Goal: Task Accomplishment & Management: Use online tool/utility

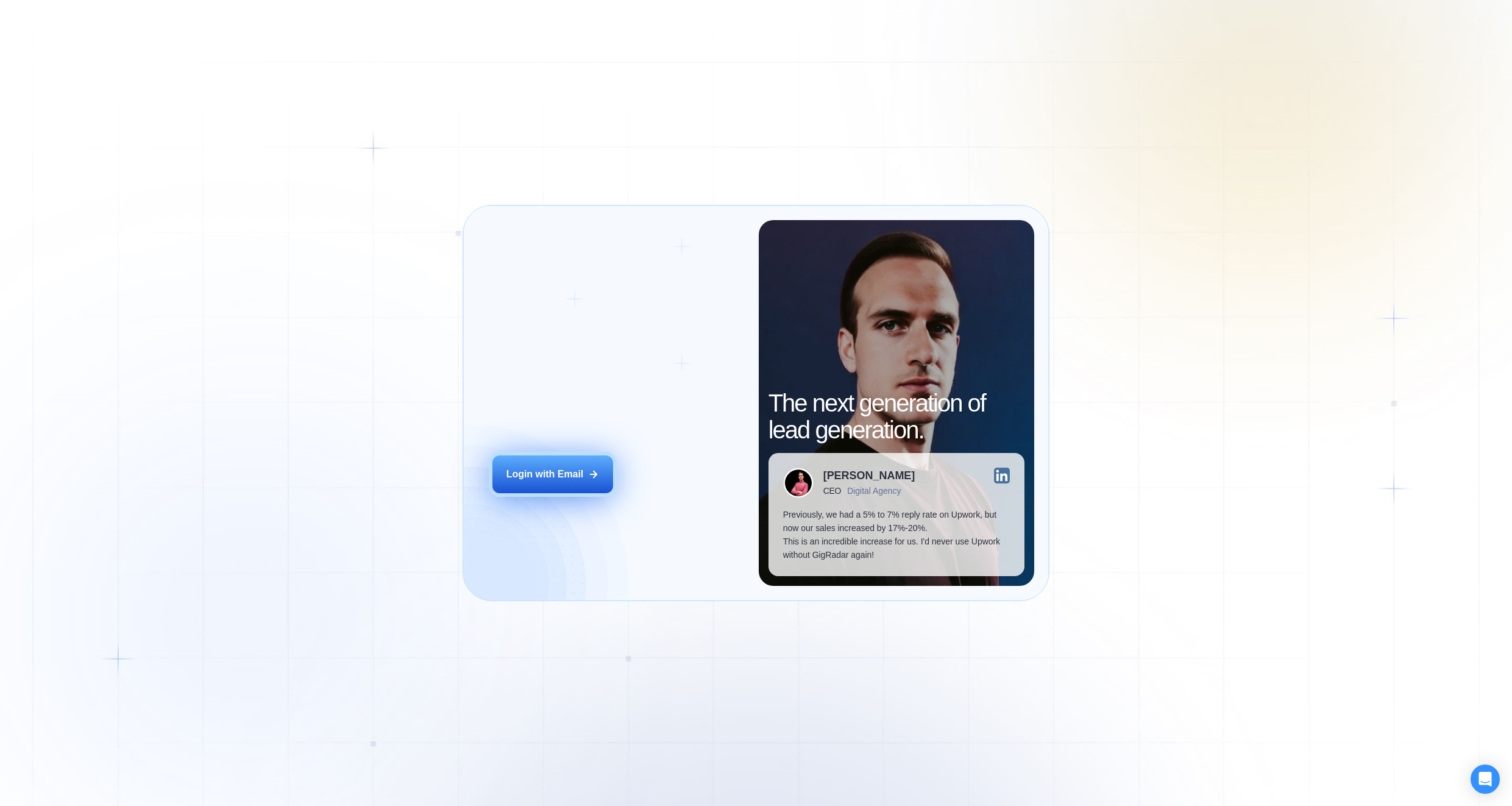
click at [574, 468] on div "Login with Email" at bounding box center [545, 474] width 77 height 13
click at [550, 468] on div "Login with Email" at bounding box center [545, 475] width 77 height 13
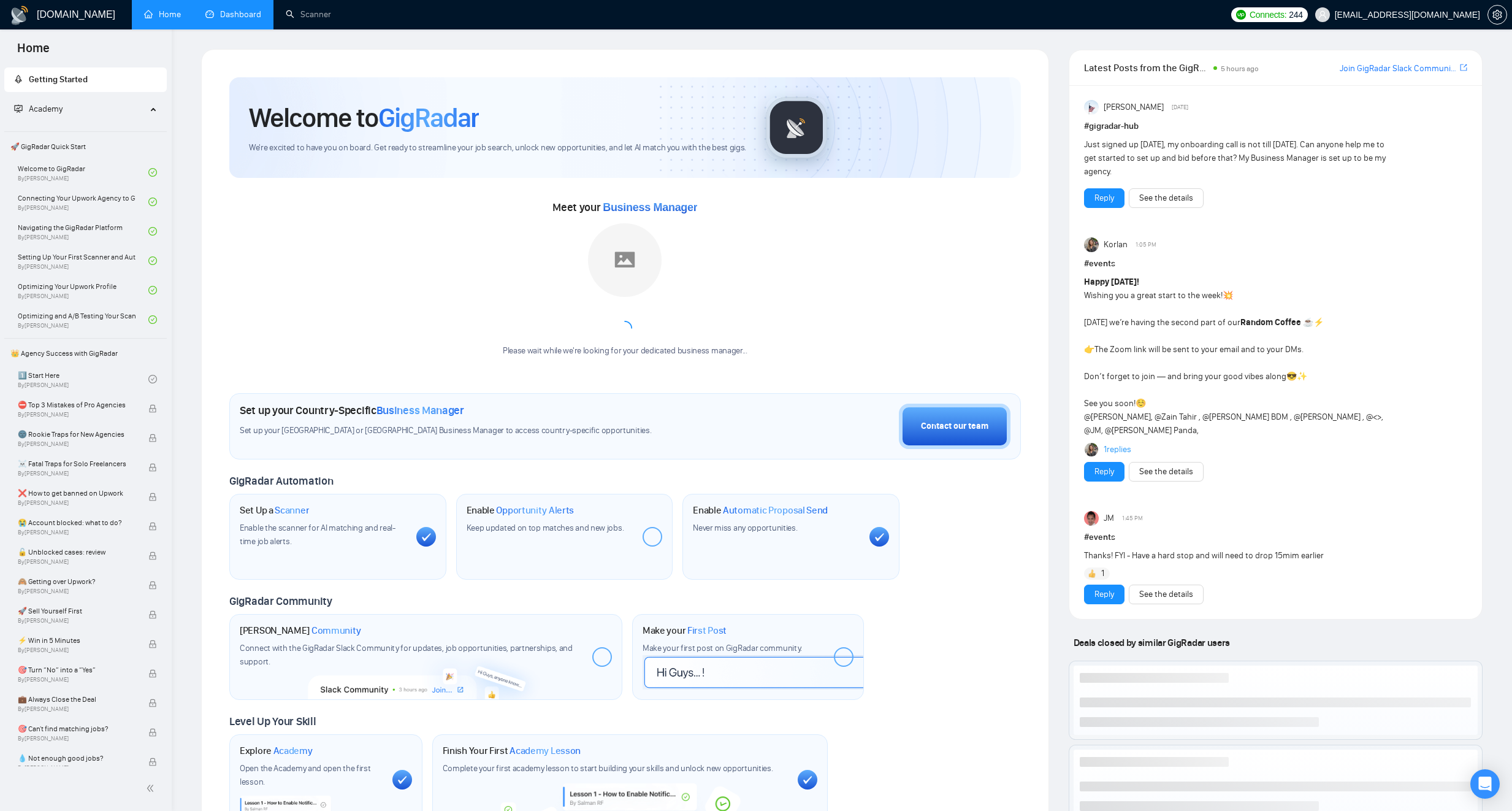
click at [249, 19] on link "Dashboard" at bounding box center [233, 14] width 56 height 10
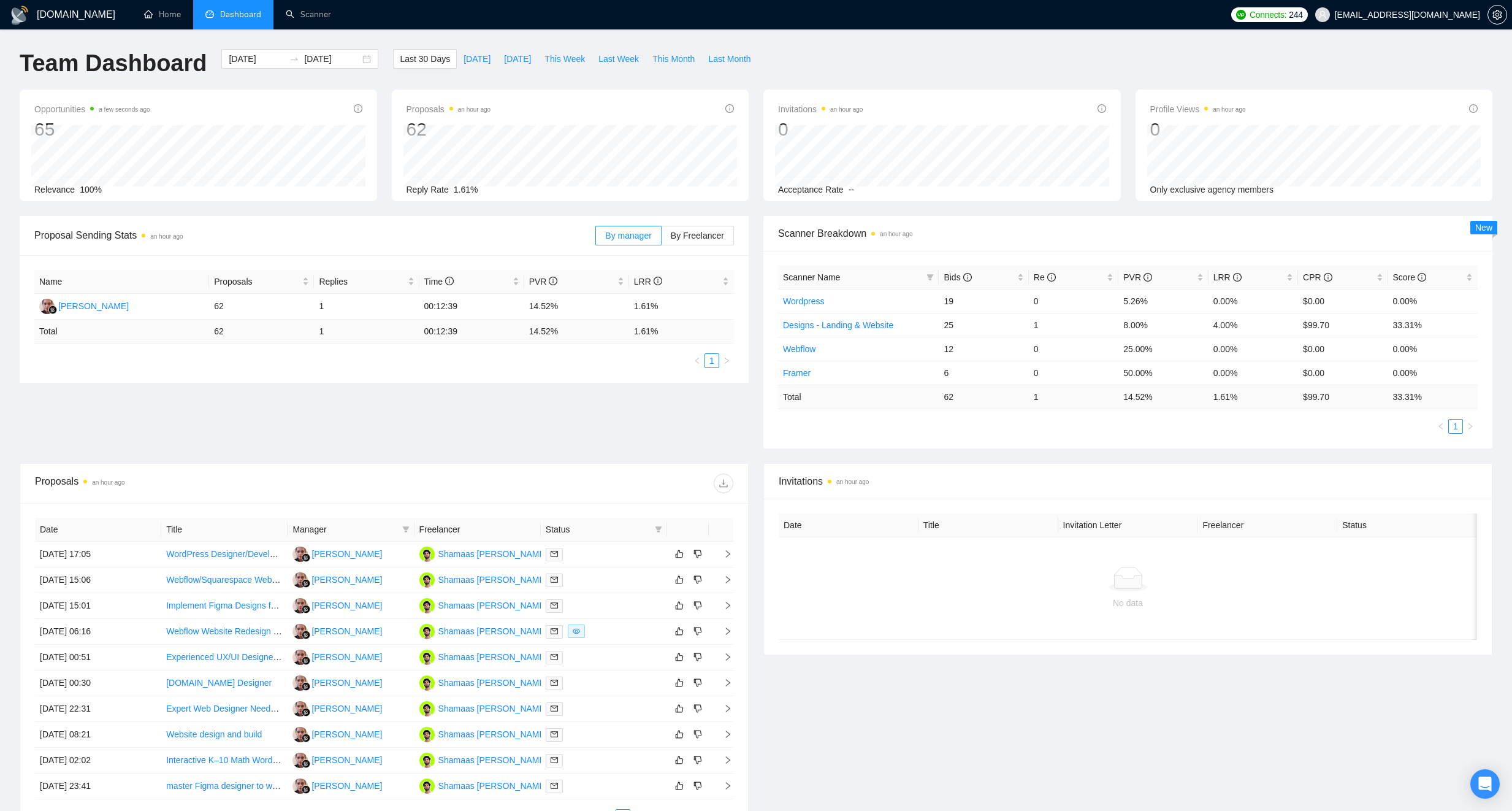
click at [1020, 395] on td "62" at bounding box center [983, 396] width 89 height 24
click at [1027, 325] on td "25" at bounding box center [983, 325] width 89 height 24
click at [1042, 326] on td "1" at bounding box center [1074, 325] width 89 height 24
click at [1048, 273] on icon "info-circle" at bounding box center [1052, 277] width 9 height 9
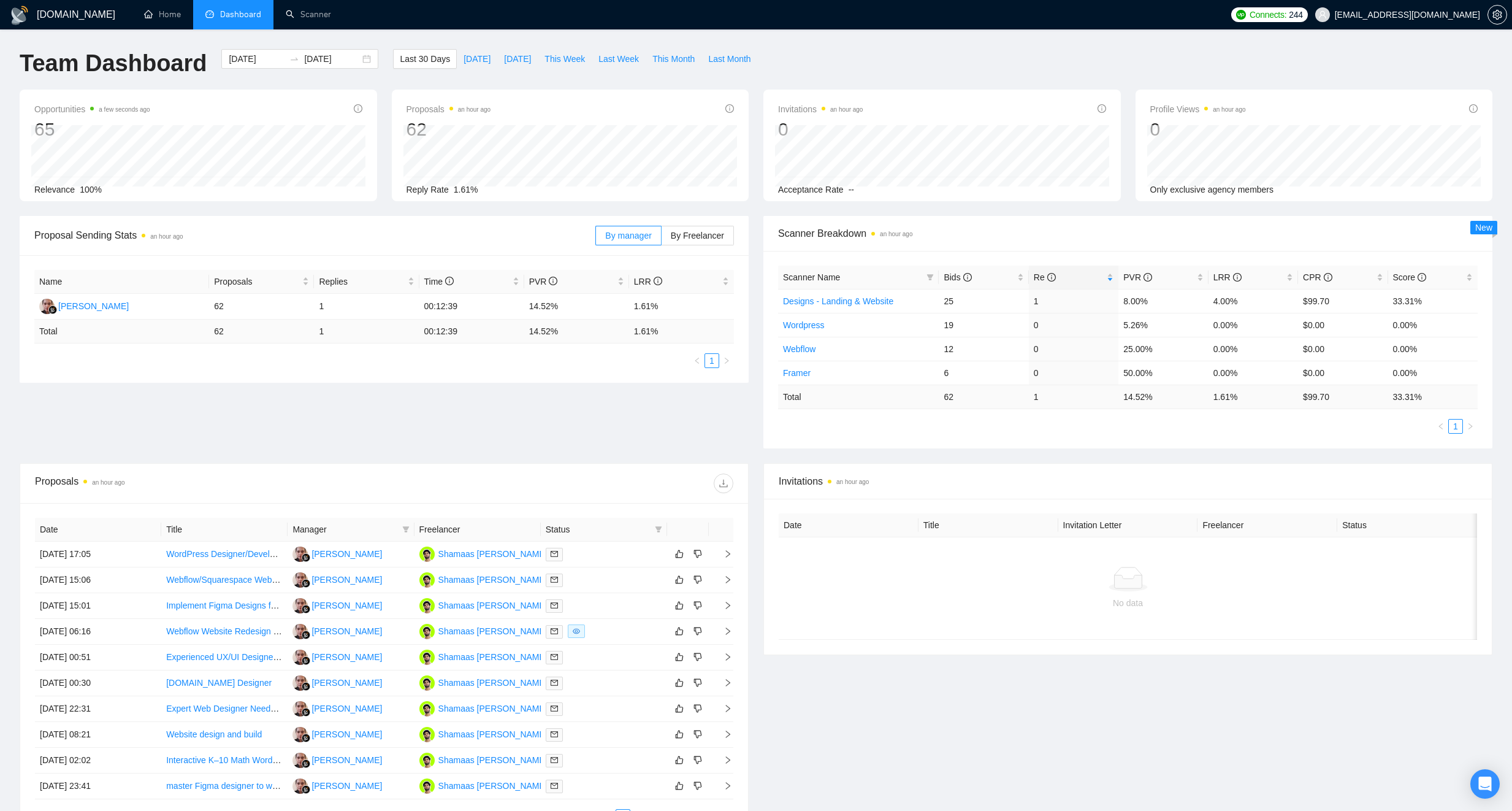
scroll to position [137, 0]
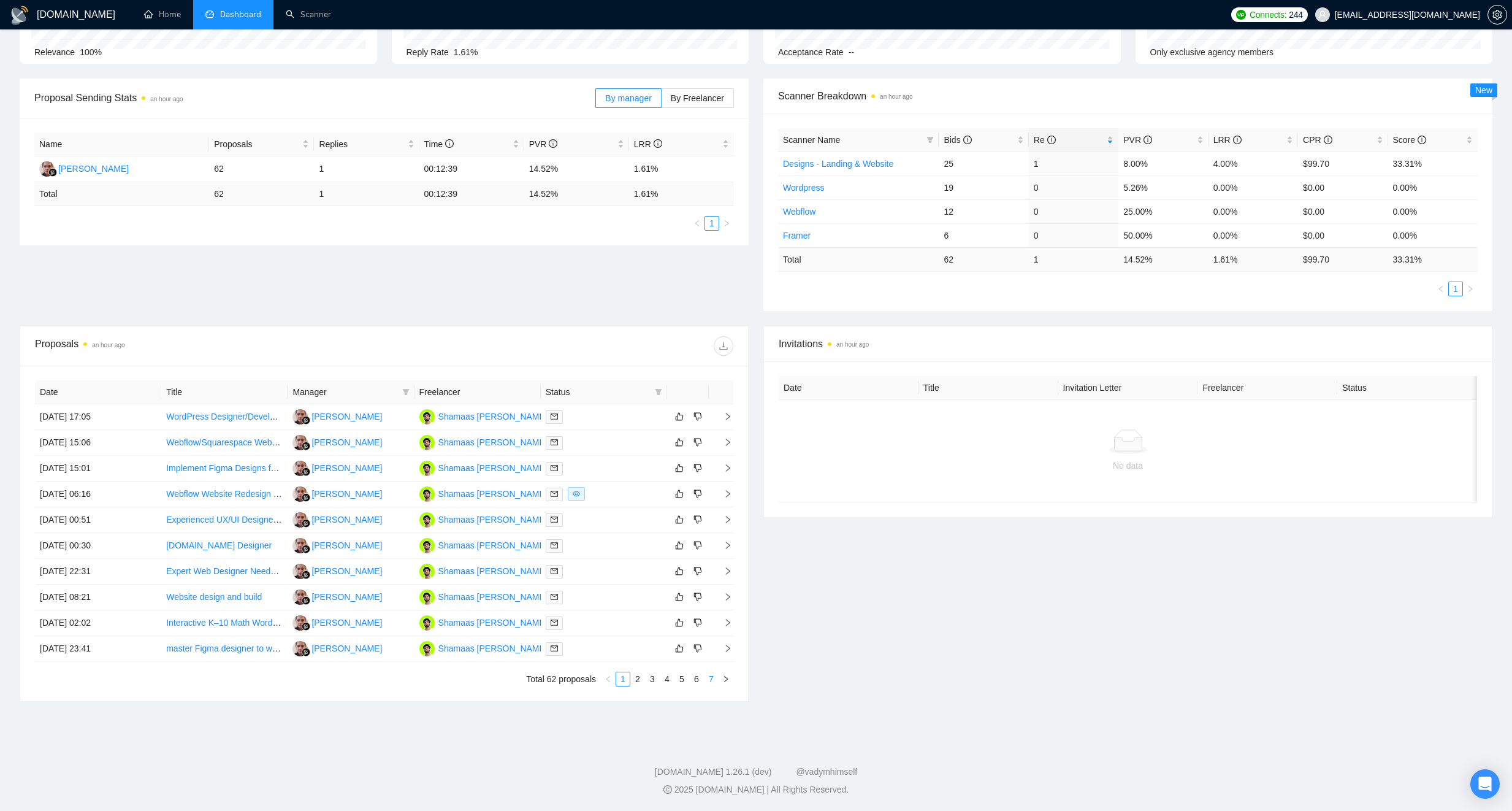
click at [709, 678] on link "7" at bounding box center [711, 678] width 13 height 13
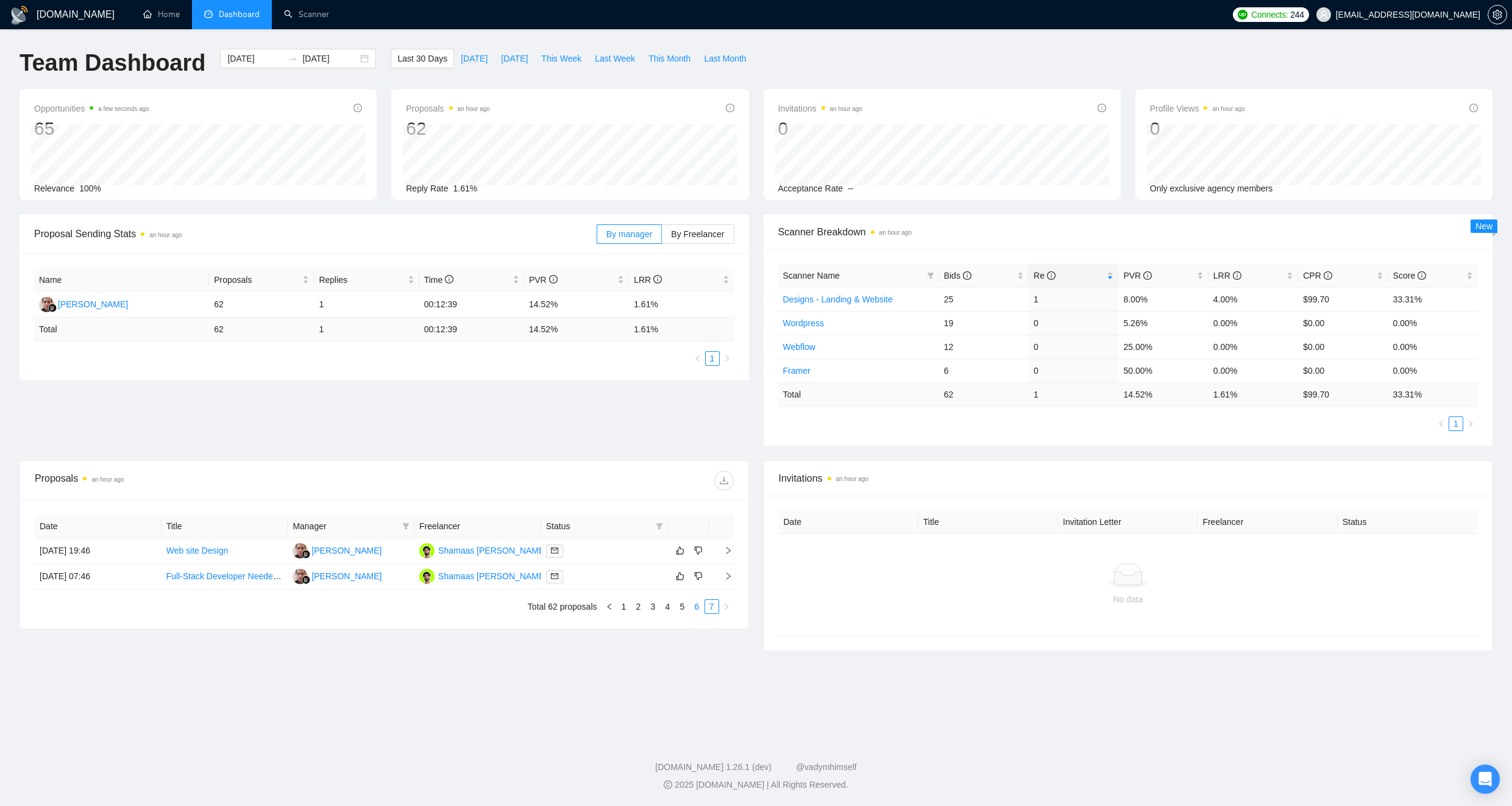
click at [691, 603] on link "6" at bounding box center [697, 606] width 13 height 13
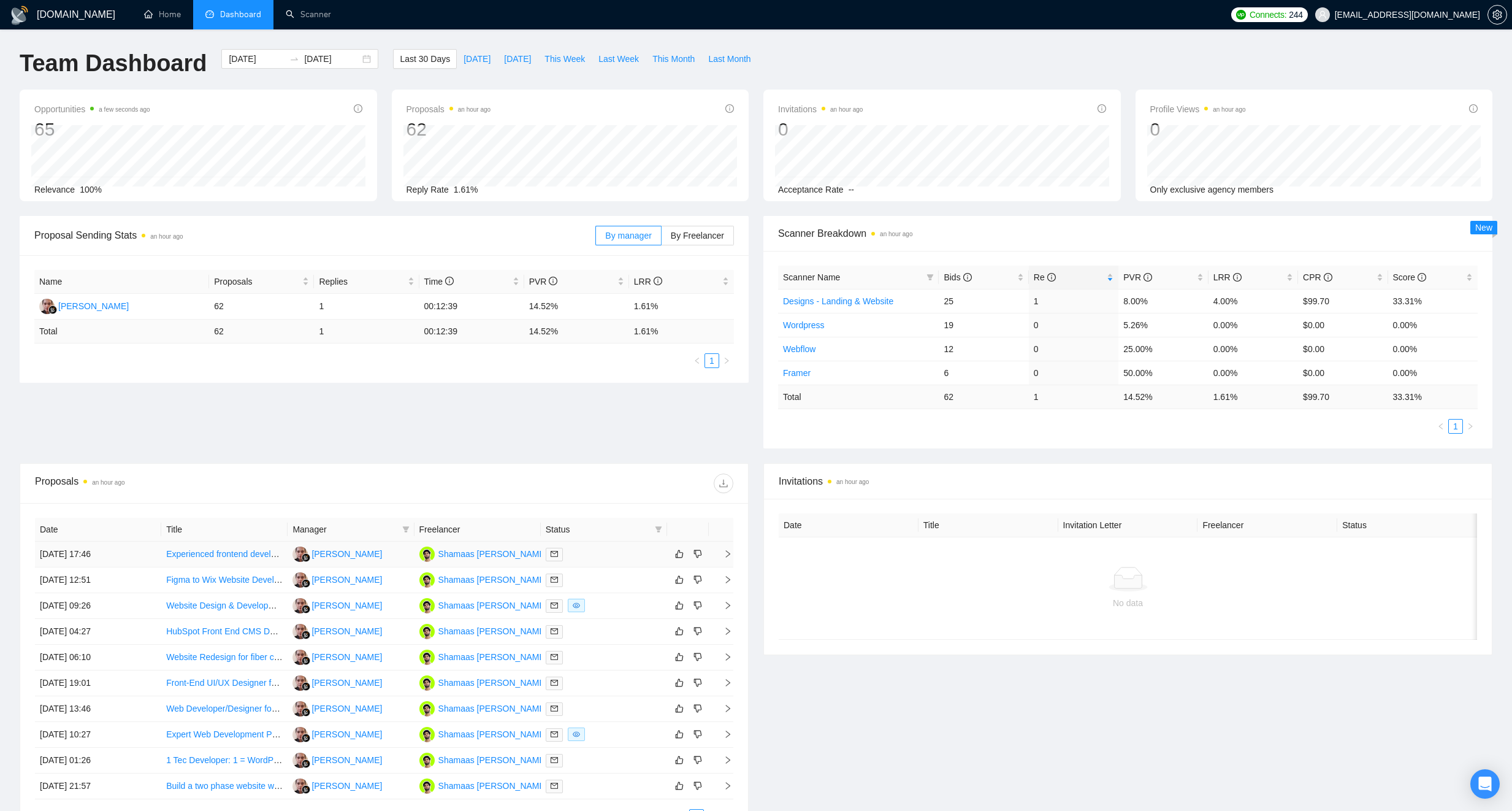
scroll to position [137, 0]
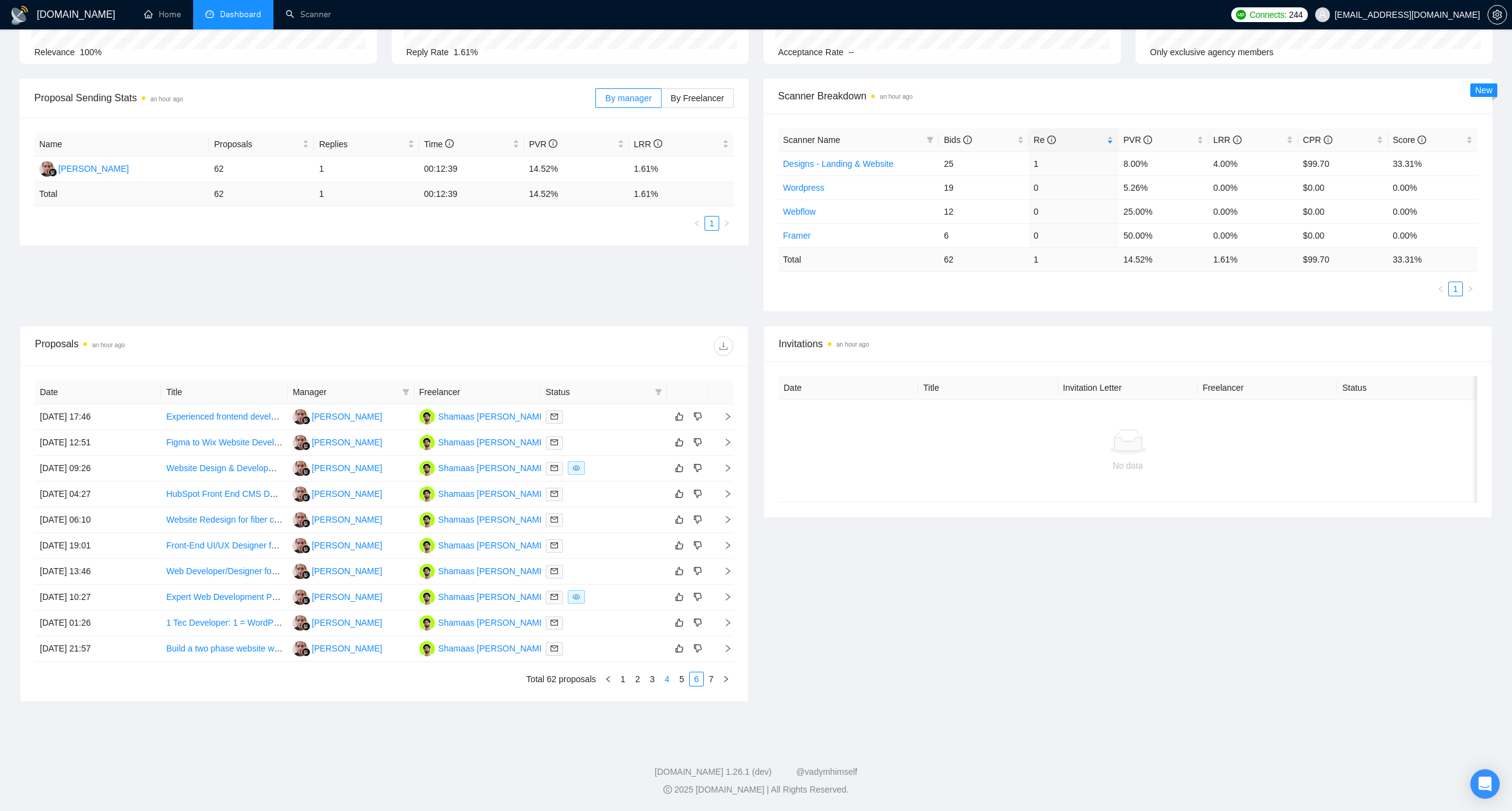
click at [667, 681] on link "4" at bounding box center [667, 678] width 13 height 13
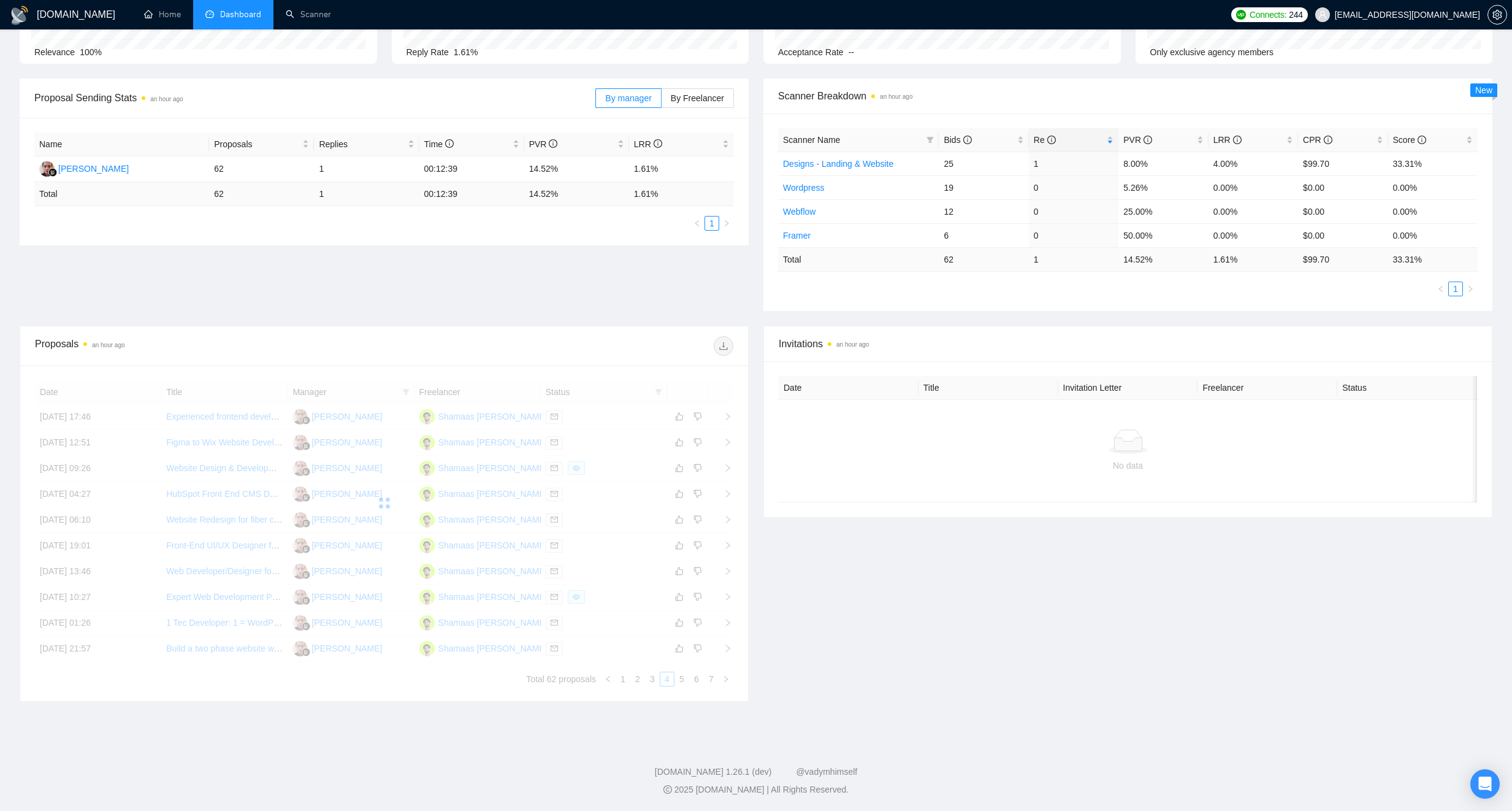
scroll to position [0, 0]
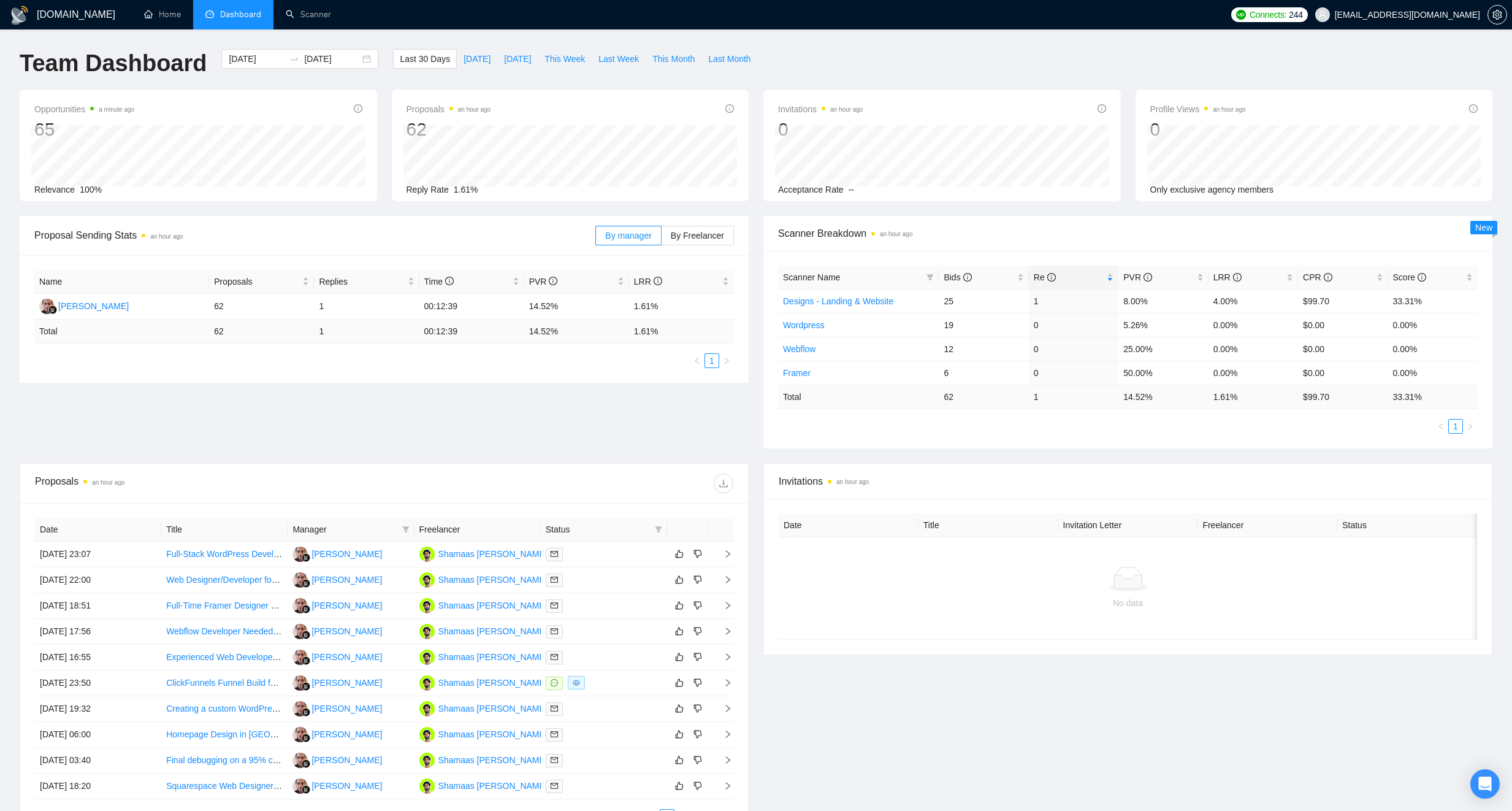
click at [246, 18] on span "Dashboard" at bounding box center [241, 14] width 41 height 10
click at [306, 18] on link "Scanner" at bounding box center [308, 14] width 45 height 10
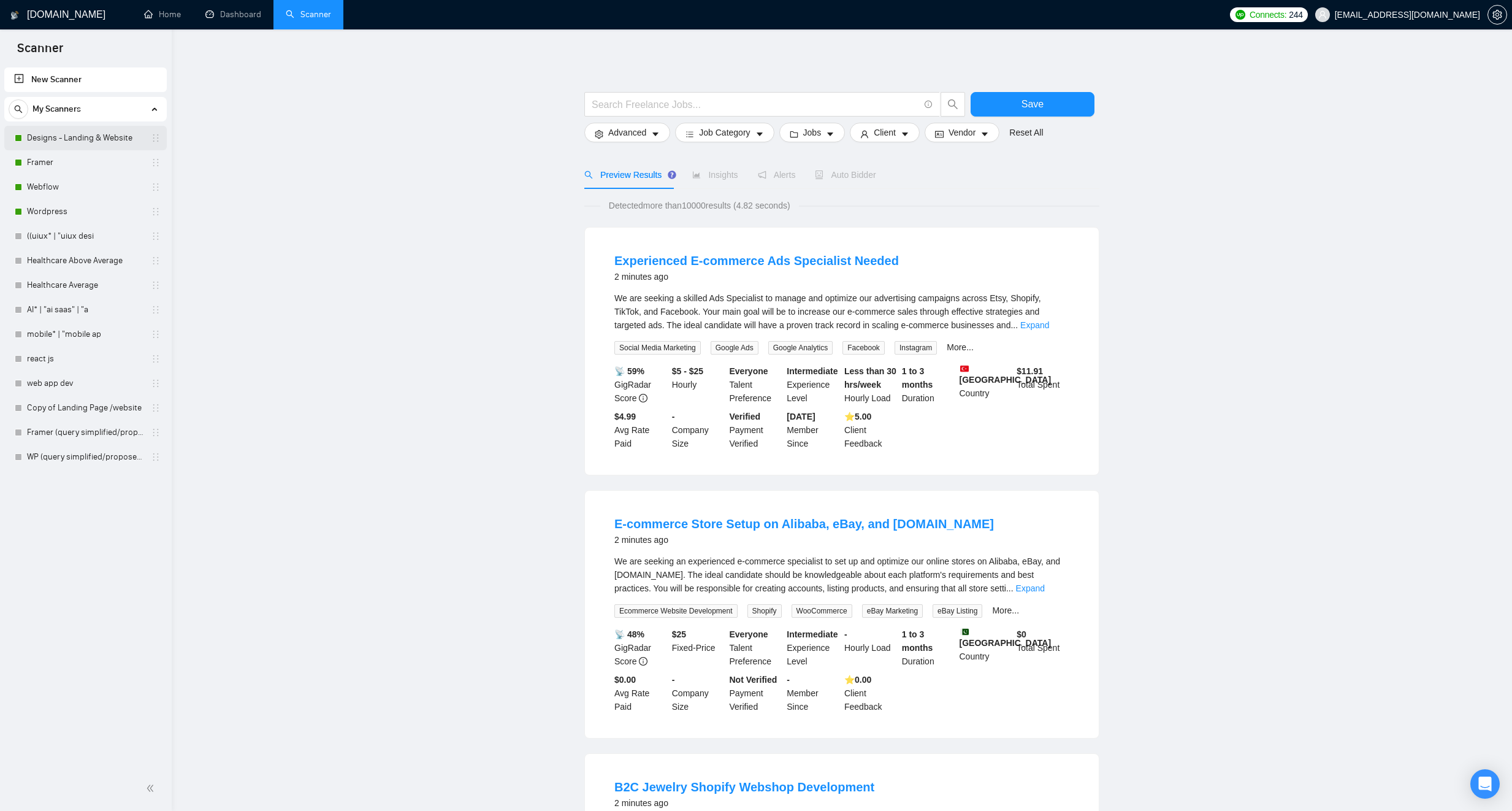
click at [94, 145] on link "Designs - Landing & Website" at bounding box center [85, 137] width 117 height 24
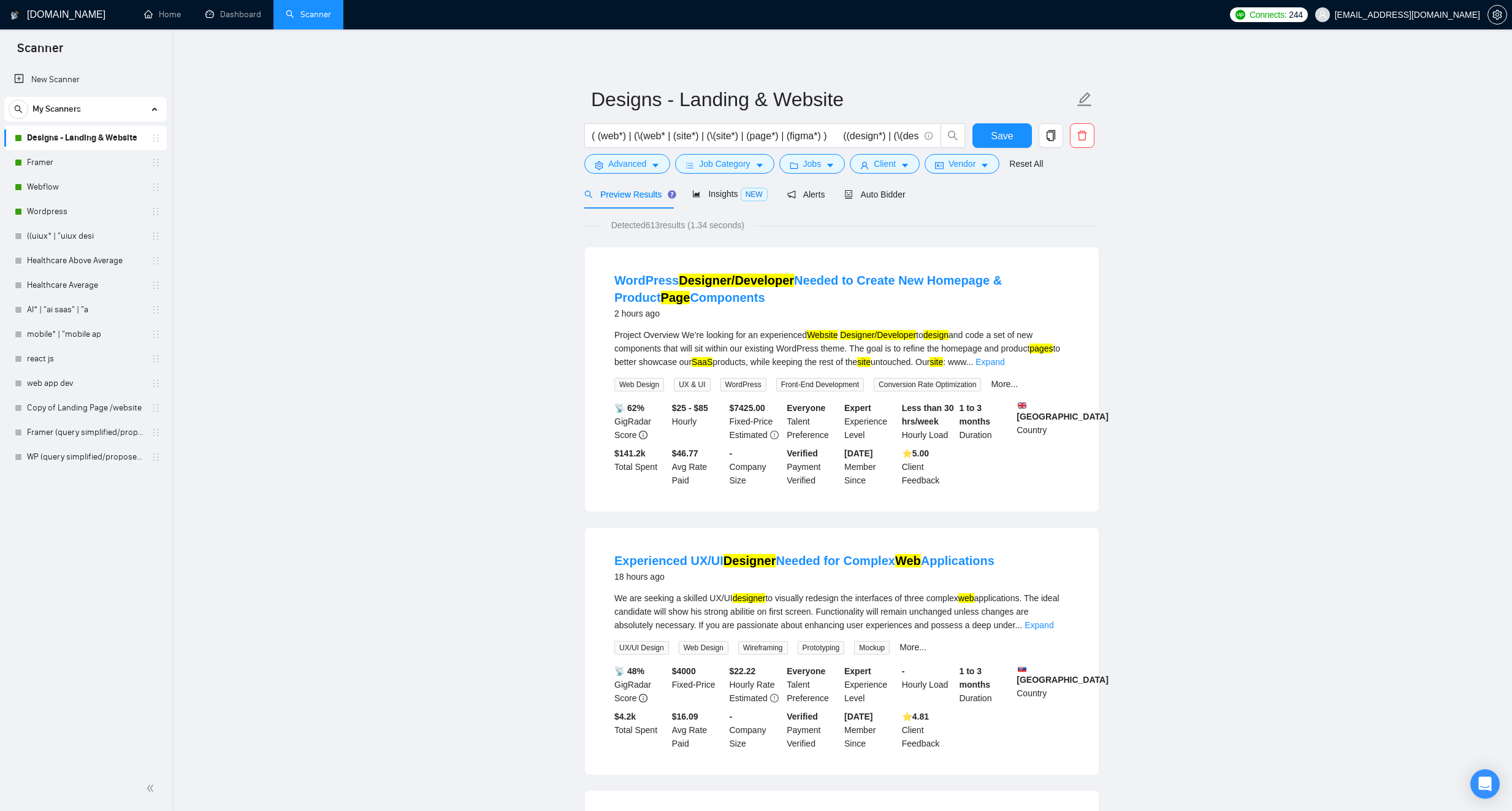
click at [75, 141] on link "Designs - Landing & Website" at bounding box center [85, 137] width 117 height 24
click at [886, 190] on span "Auto Bidder" at bounding box center [874, 195] width 60 height 10
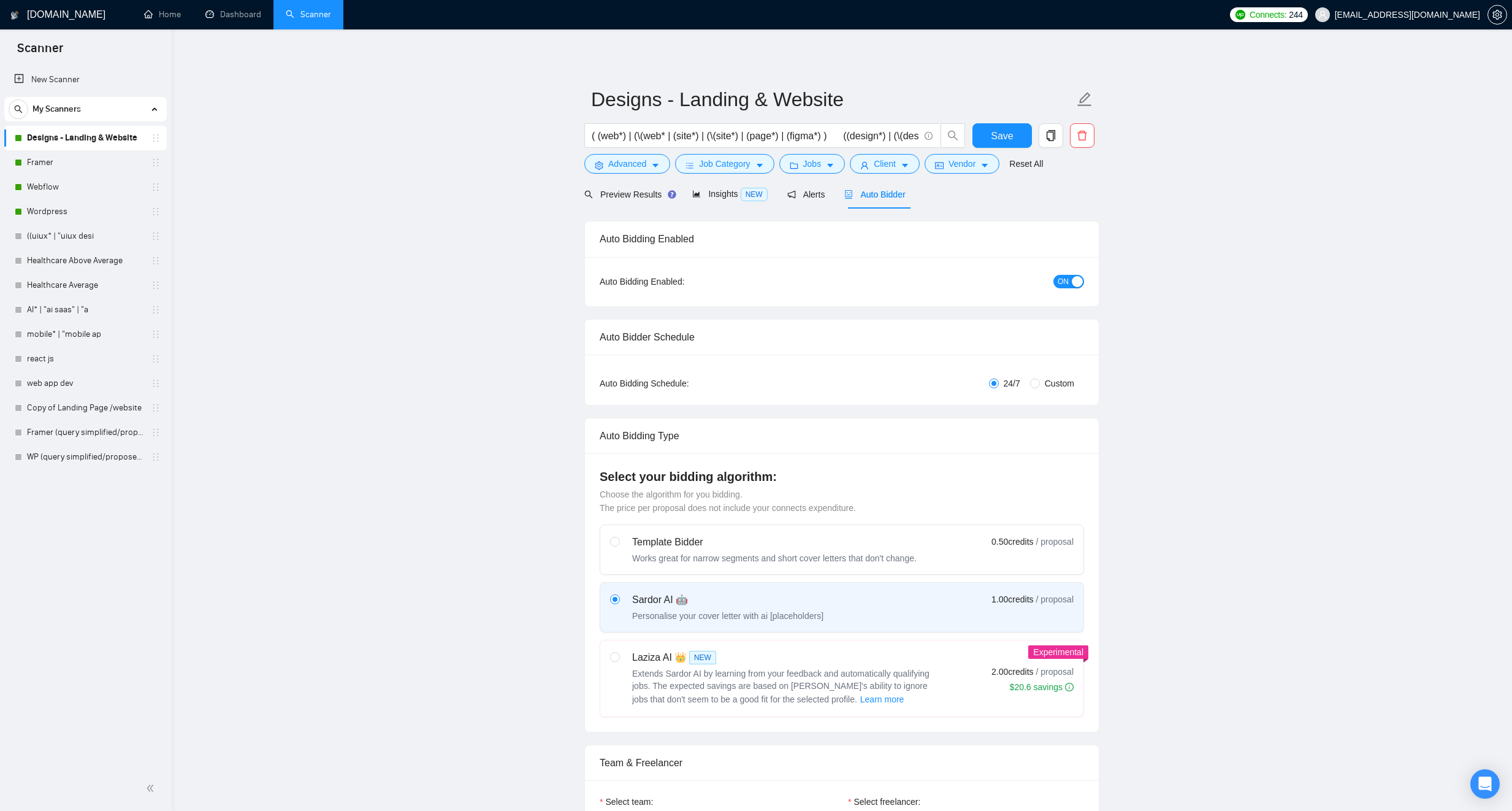
click at [1067, 283] on span "ON" at bounding box center [1063, 281] width 11 height 13
click at [75, 166] on link "Framer" at bounding box center [85, 162] width 117 height 24
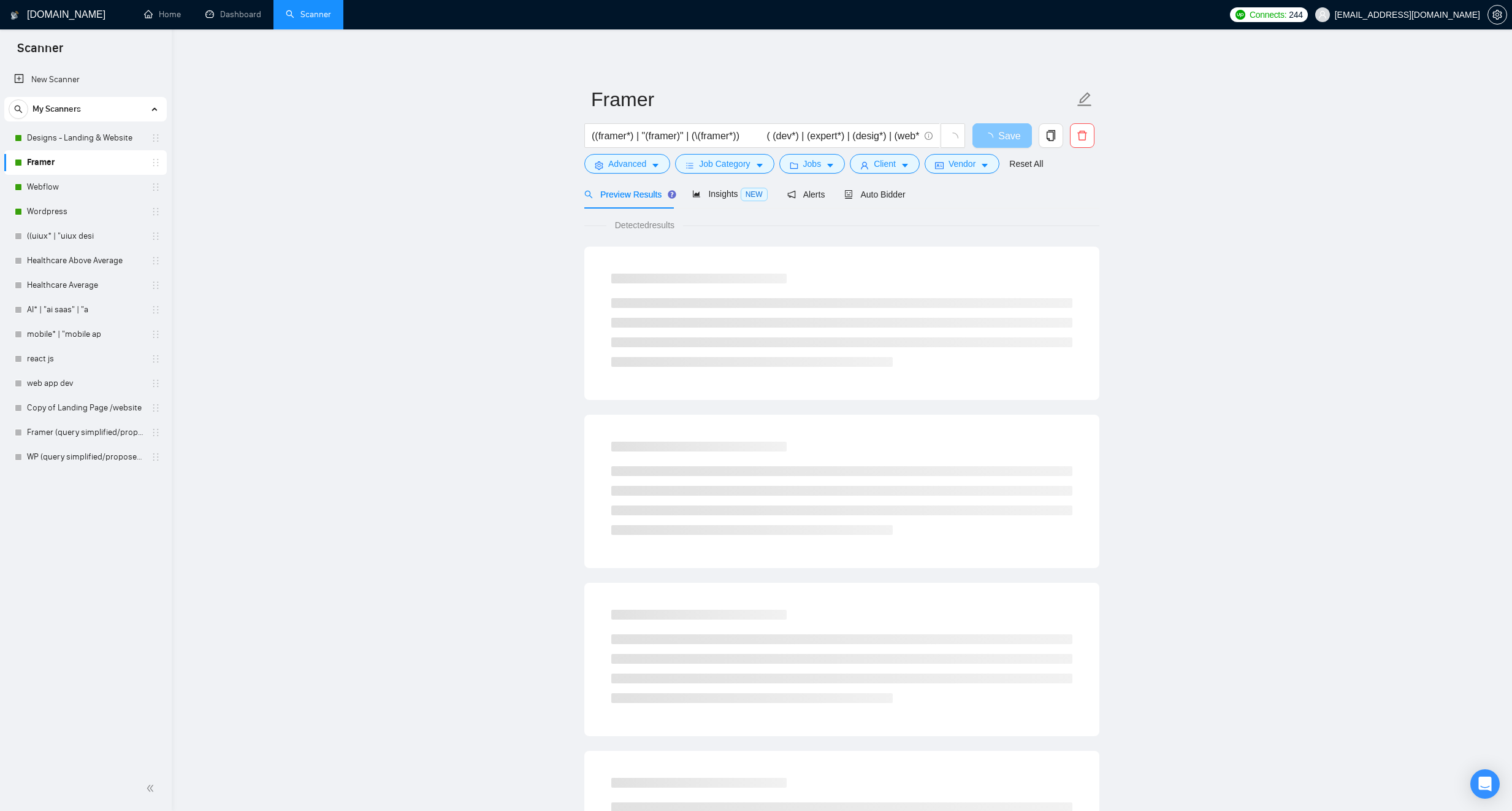
click at [988, 131] on button "Save" at bounding box center [1002, 135] width 60 height 24
click at [98, 140] on link "Designs - Landing & Website" at bounding box center [85, 137] width 117 height 24
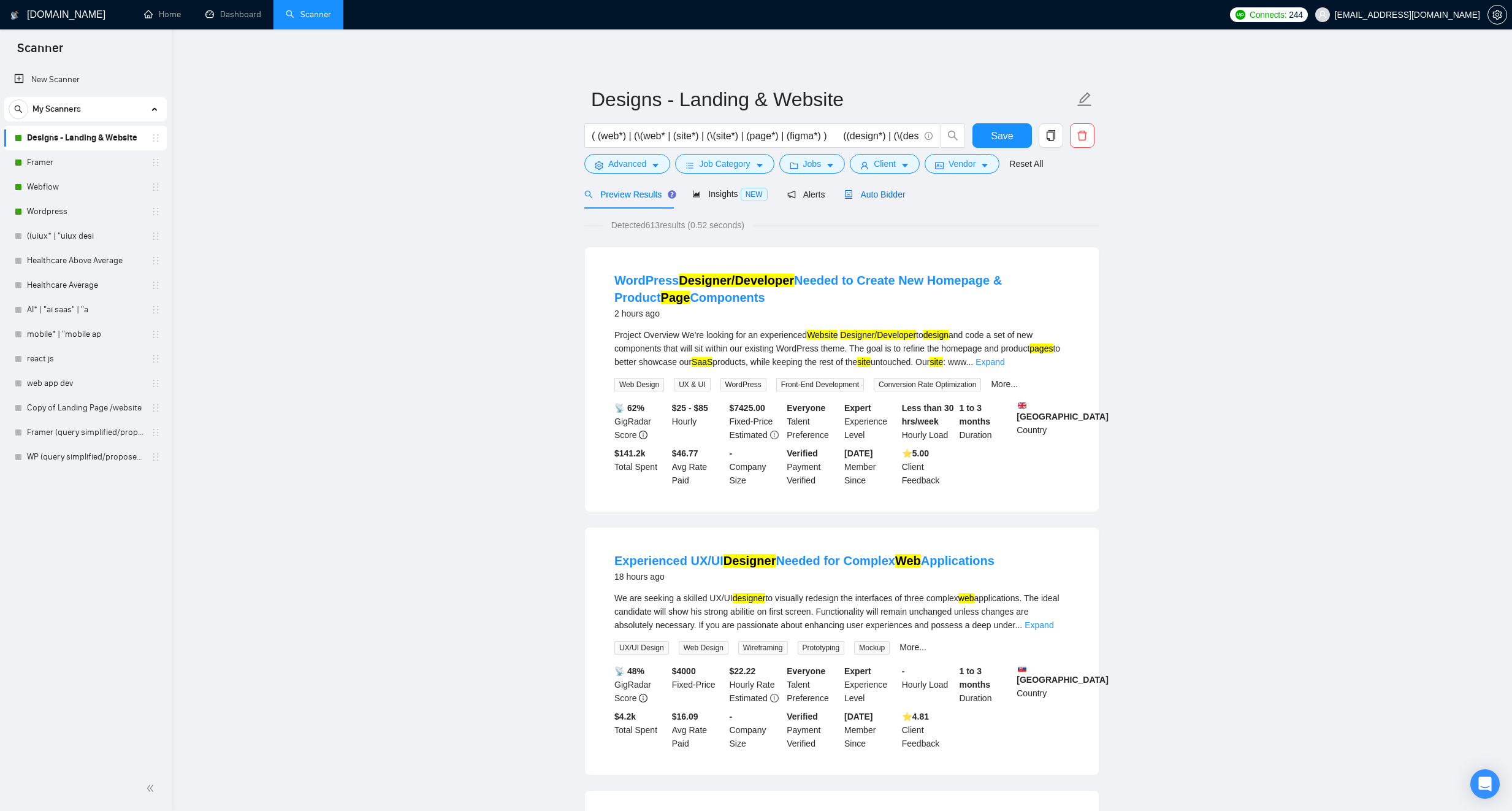
click at [900, 195] on span "Auto Bidder" at bounding box center [874, 195] width 60 height 10
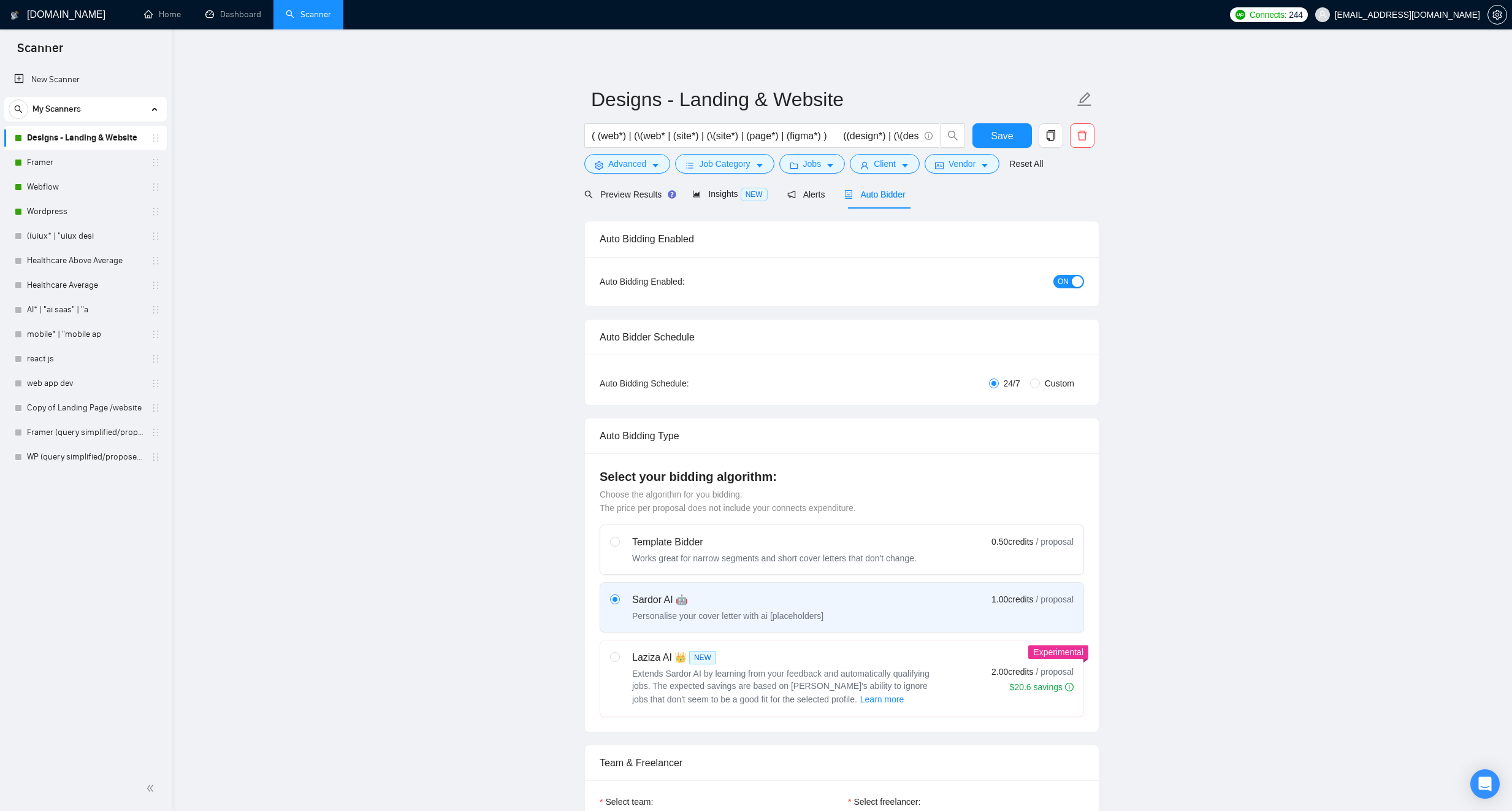
click at [1070, 284] on button "ON" at bounding box center [1069, 281] width 31 height 13
click at [1001, 138] on span "Save" at bounding box center [1002, 136] width 22 height 16
click at [100, 164] on link "Framer" at bounding box center [85, 162] width 117 height 24
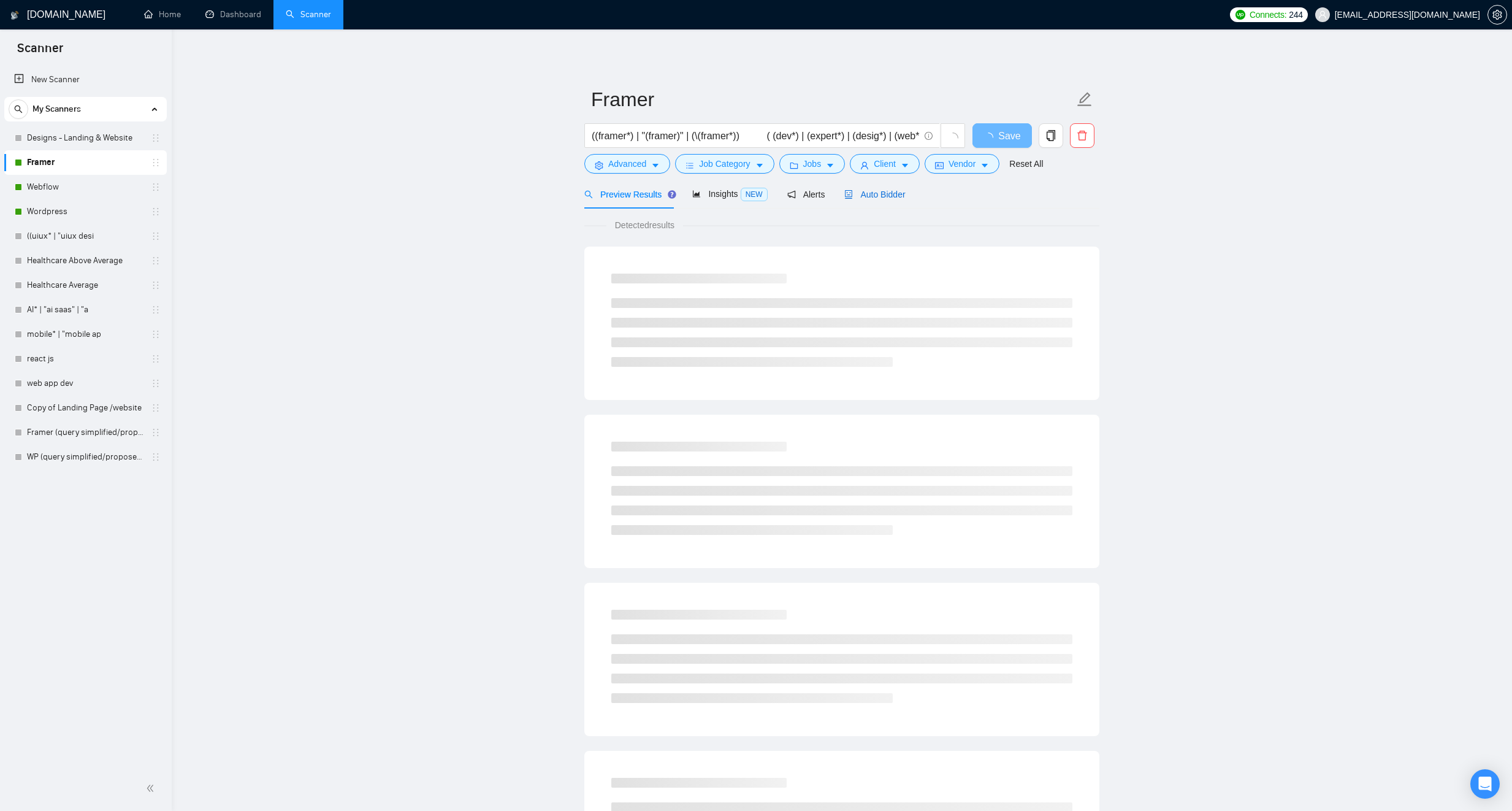
click at [879, 197] on span "Auto Bidder" at bounding box center [874, 195] width 60 height 10
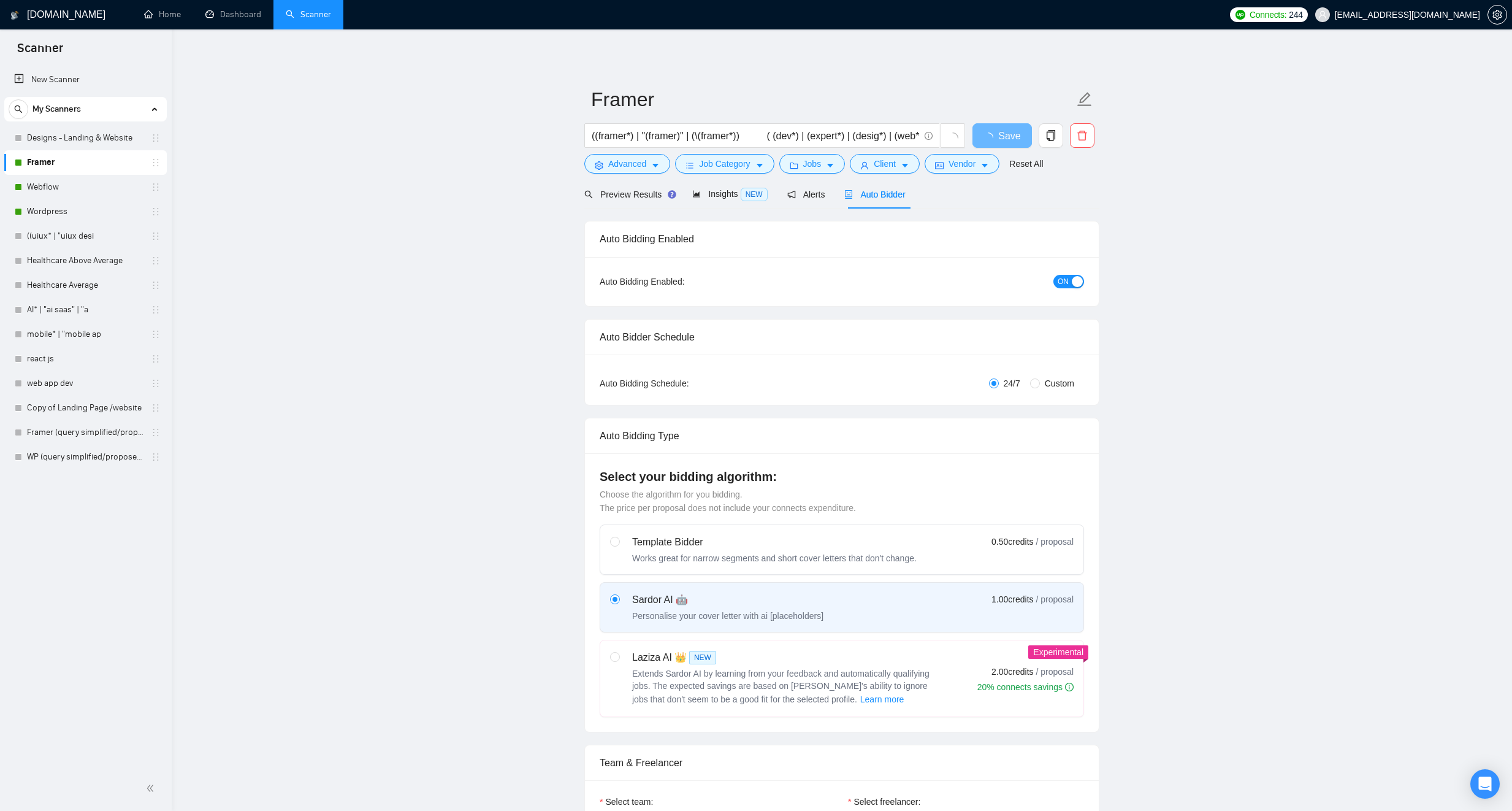
click at [1065, 285] on span "ON" at bounding box center [1063, 281] width 11 height 13
click at [1002, 134] on span "Save" at bounding box center [1002, 136] width 22 height 16
click at [74, 187] on link "Webflow" at bounding box center [85, 187] width 117 height 24
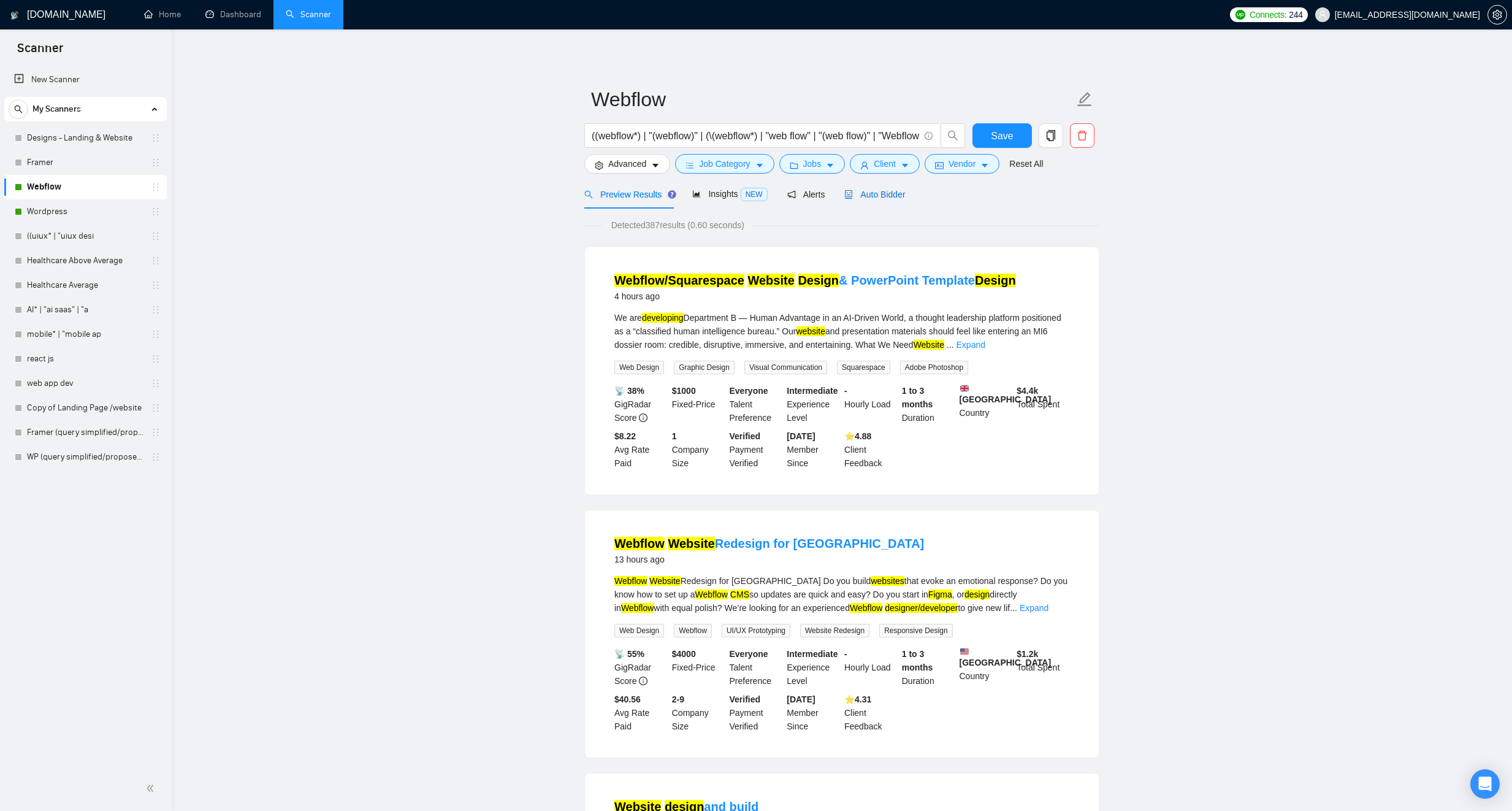
click at [892, 190] on span "Auto Bidder" at bounding box center [874, 195] width 60 height 10
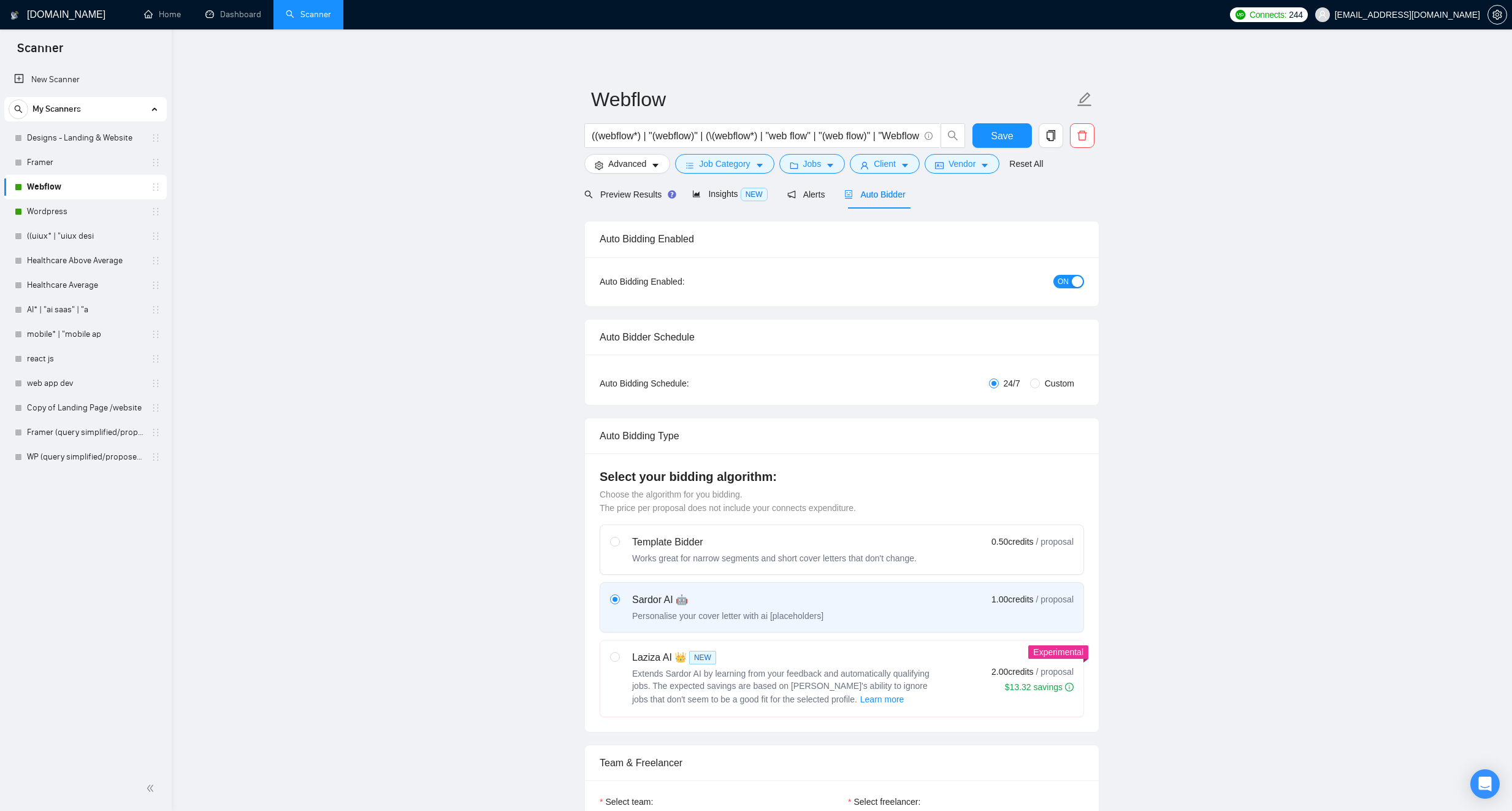
click at [1063, 278] on span "ON" at bounding box center [1063, 281] width 11 height 13
click at [1017, 135] on button "Save" at bounding box center [1002, 135] width 60 height 24
click at [75, 216] on link "Wordpress" at bounding box center [85, 211] width 117 height 24
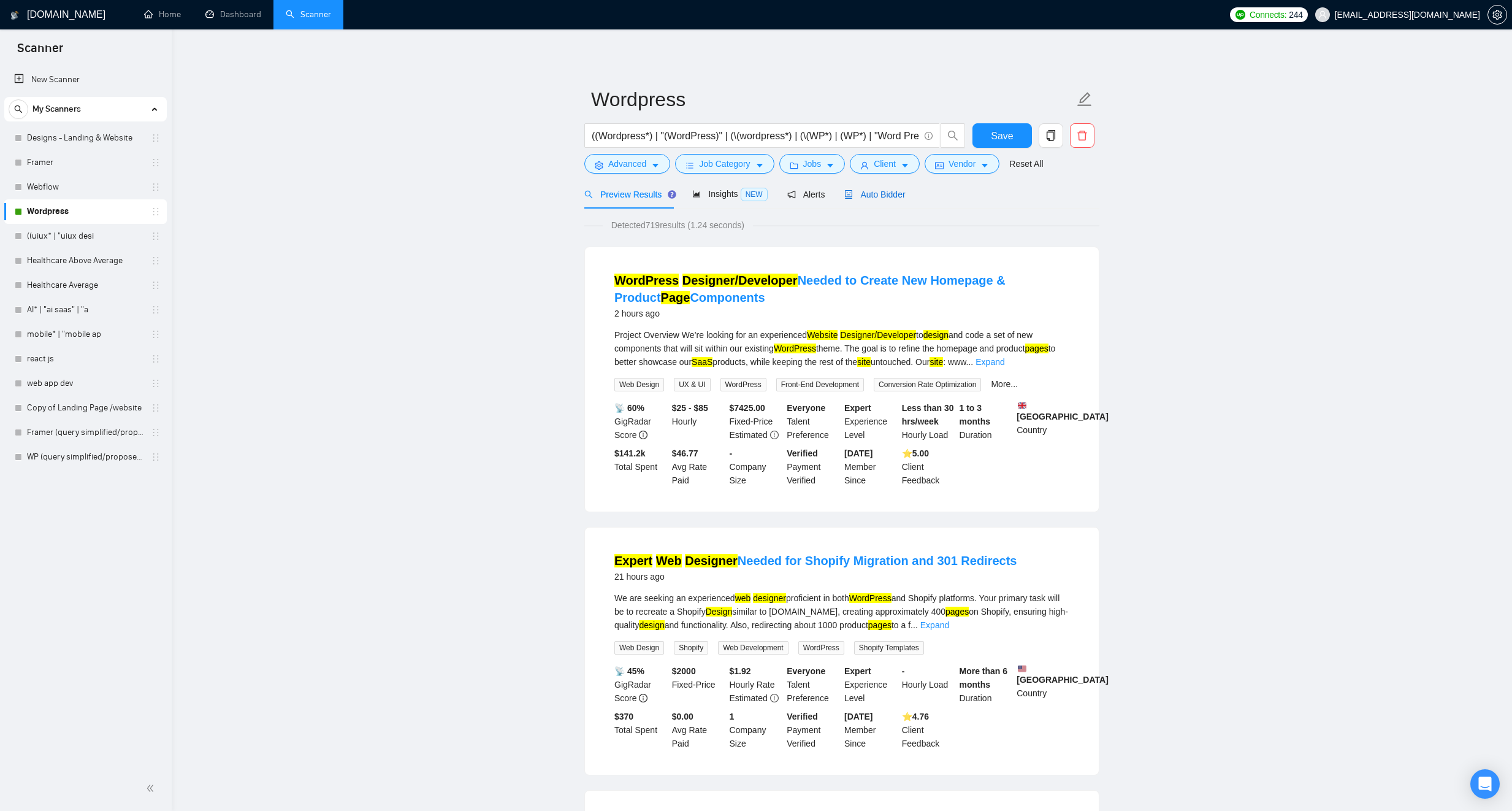
click at [902, 198] on span "Auto Bidder" at bounding box center [874, 195] width 60 height 10
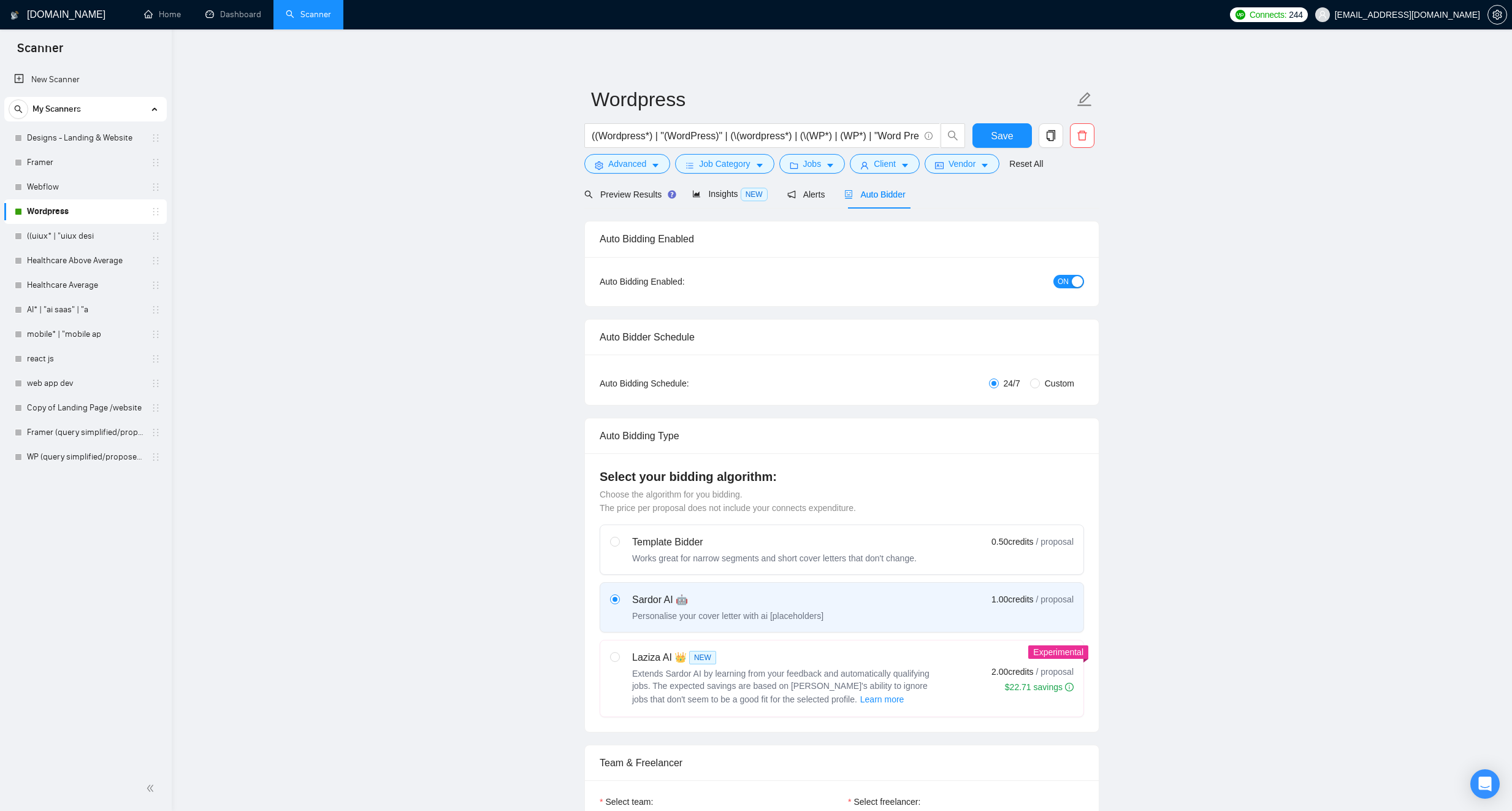
click at [1059, 278] on span "ON" at bounding box center [1063, 281] width 11 height 13
click at [998, 136] on span "Save" at bounding box center [1002, 136] width 22 height 16
click at [106, 145] on link "Designs - Landing & Website" at bounding box center [85, 137] width 117 height 24
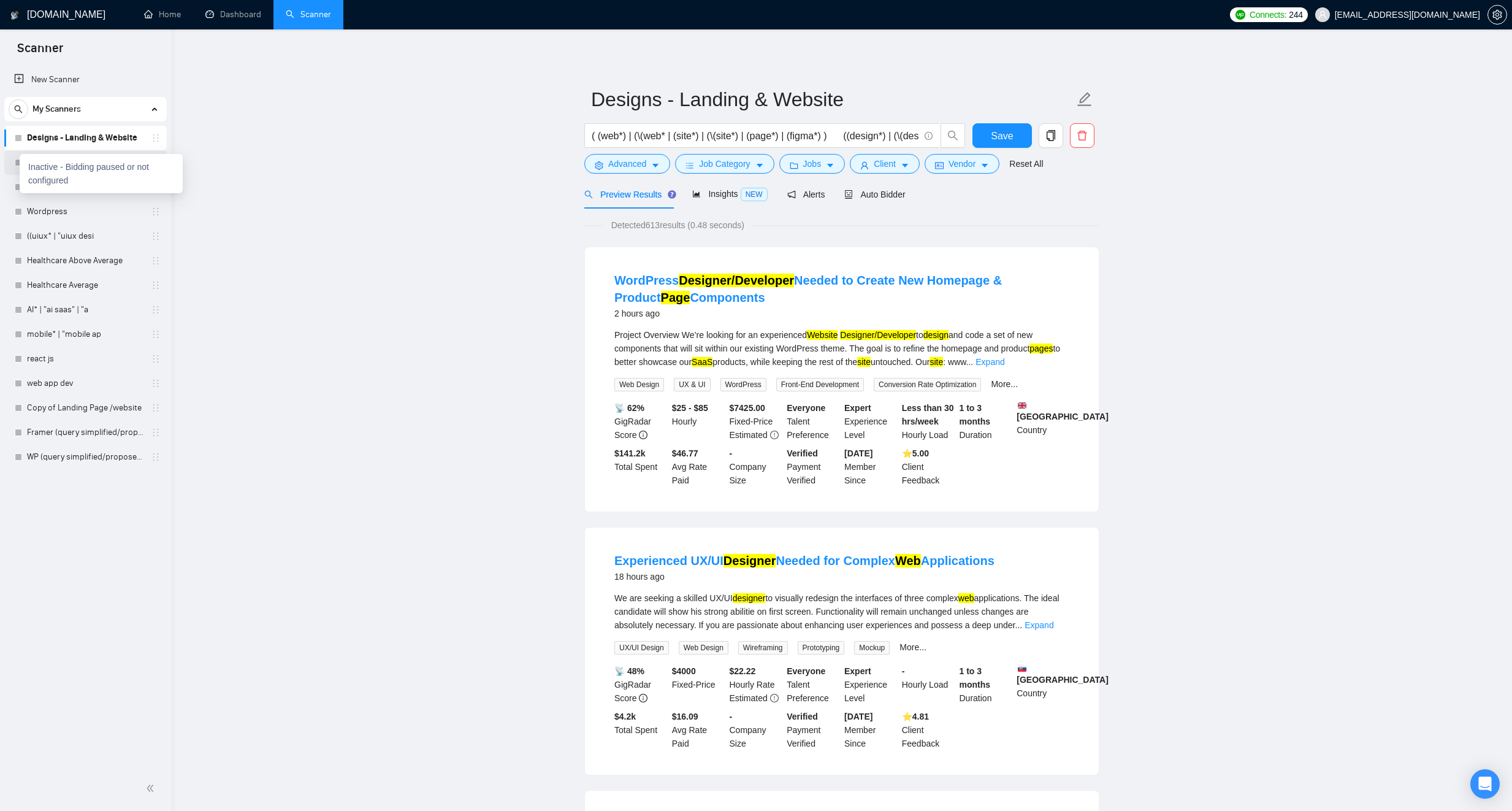
click at [20, 165] on div "Inactive - Bidding paused or not configured" at bounding box center [101, 173] width 163 height 39
click at [26, 161] on div "Inactive - Bidding paused or not configured" at bounding box center [101, 173] width 163 height 39
click at [78, 170] on link "Framer" at bounding box center [85, 162] width 117 height 24
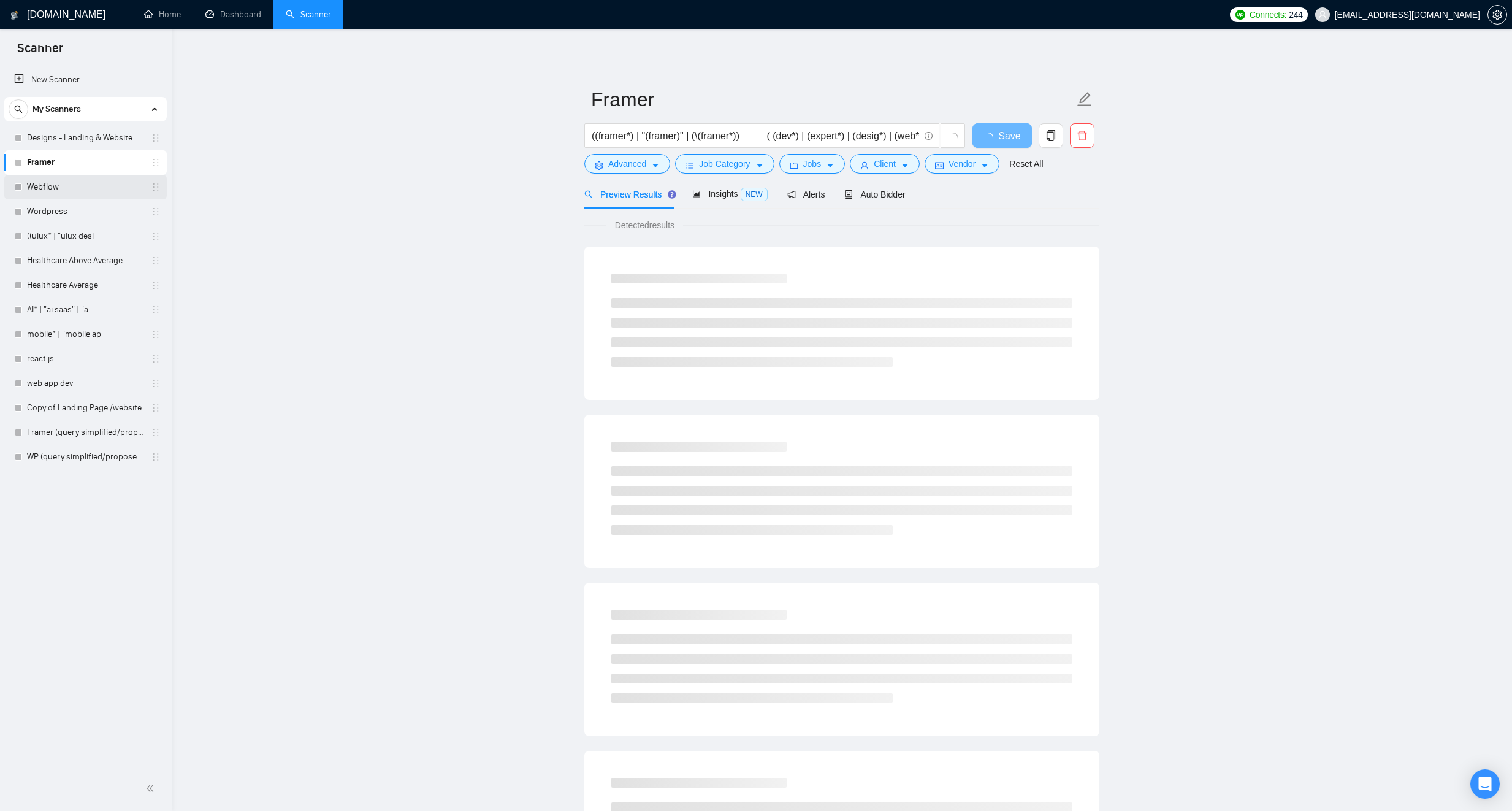
click at [79, 176] on link "Webflow" at bounding box center [85, 187] width 117 height 24
click at [80, 209] on link "Wordpress" at bounding box center [85, 211] width 117 height 24
click at [94, 130] on link "Designs - Landing & Website" at bounding box center [85, 137] width 117 height 24
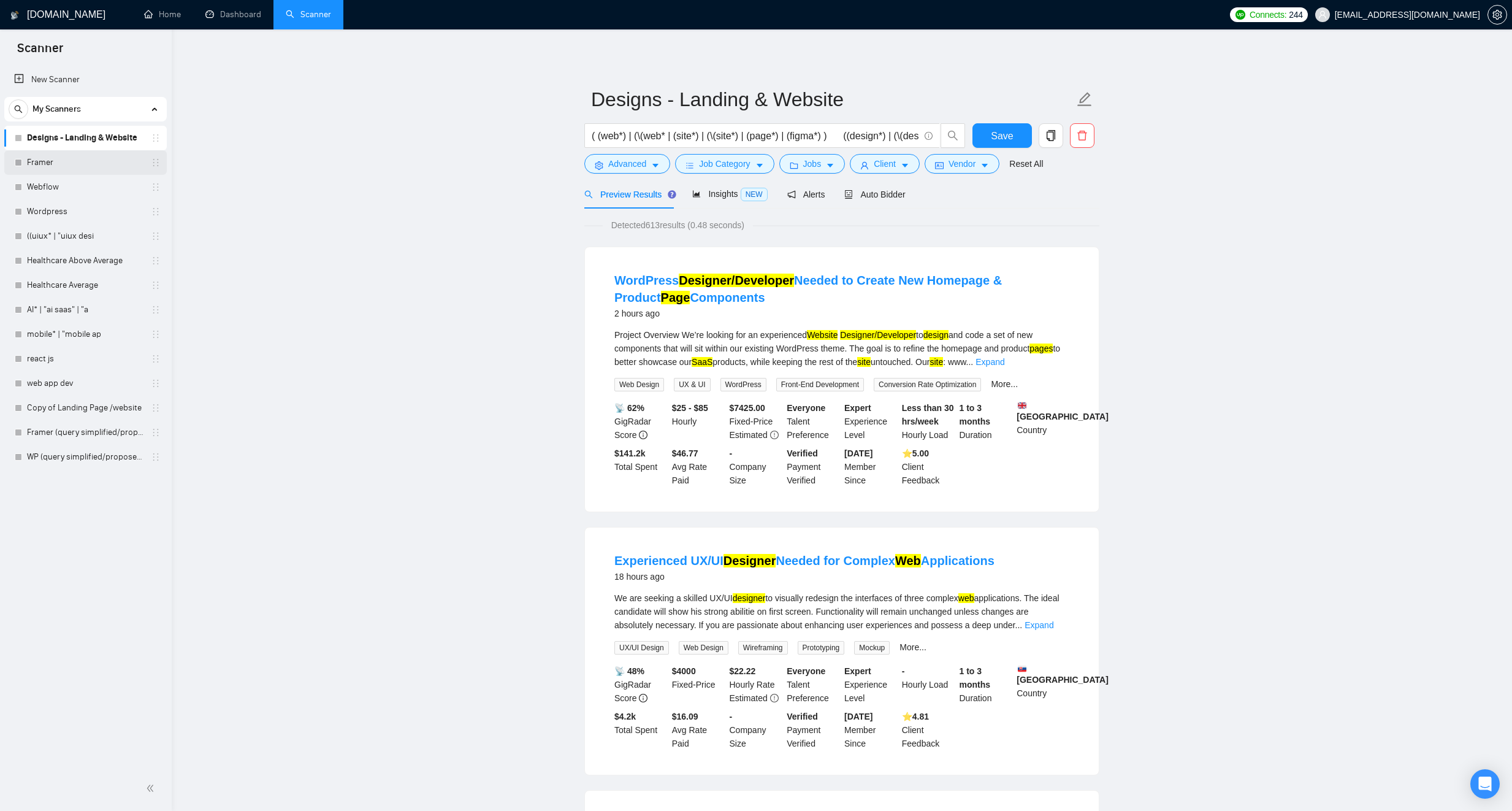
click at [100, 165] on link "Framer" at bounding box center [85, 162] width 117 height 24
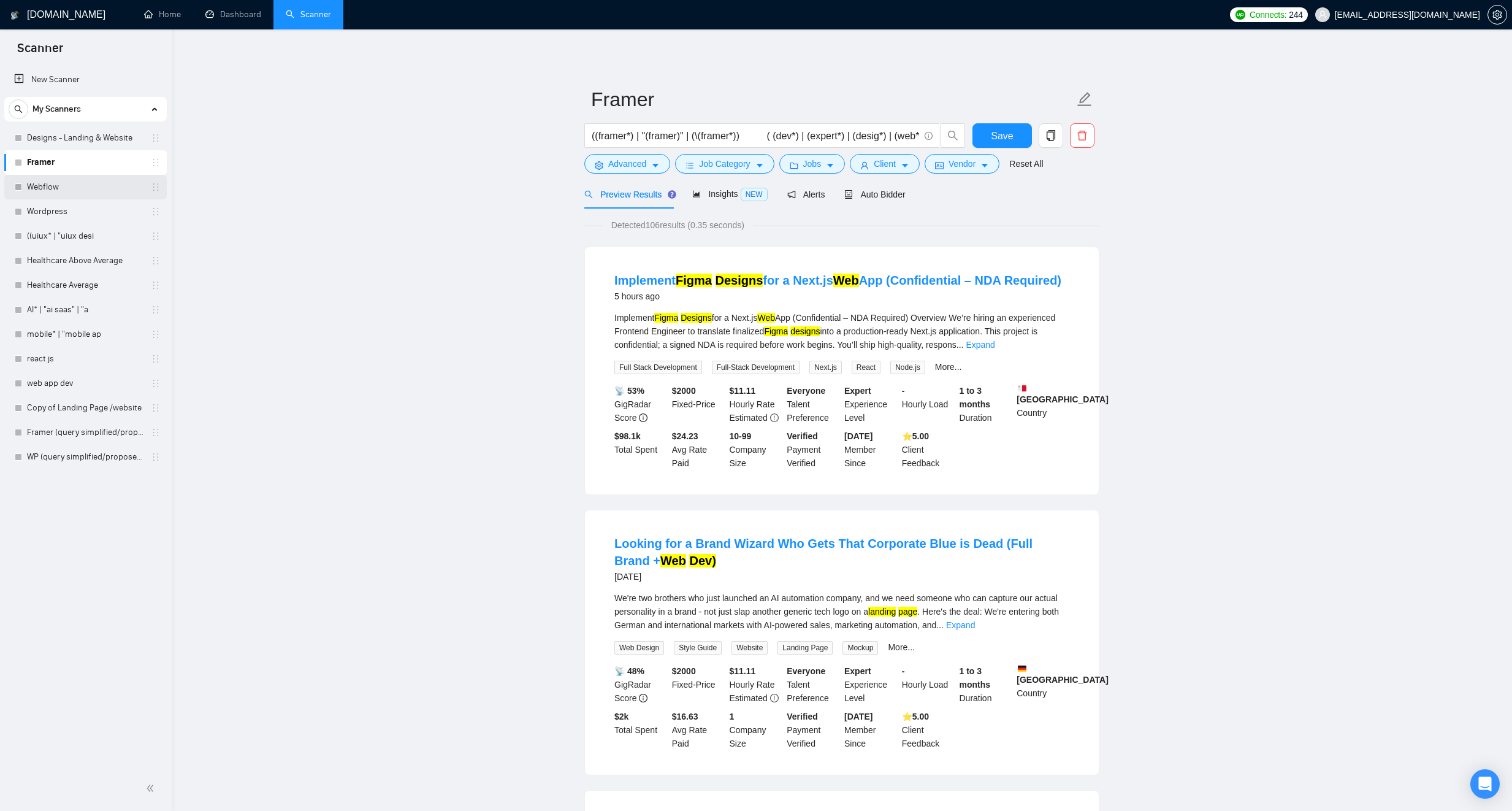
click at [89, 192] on link "Webflow" at bounding box center [85, 187] width 117 height 24
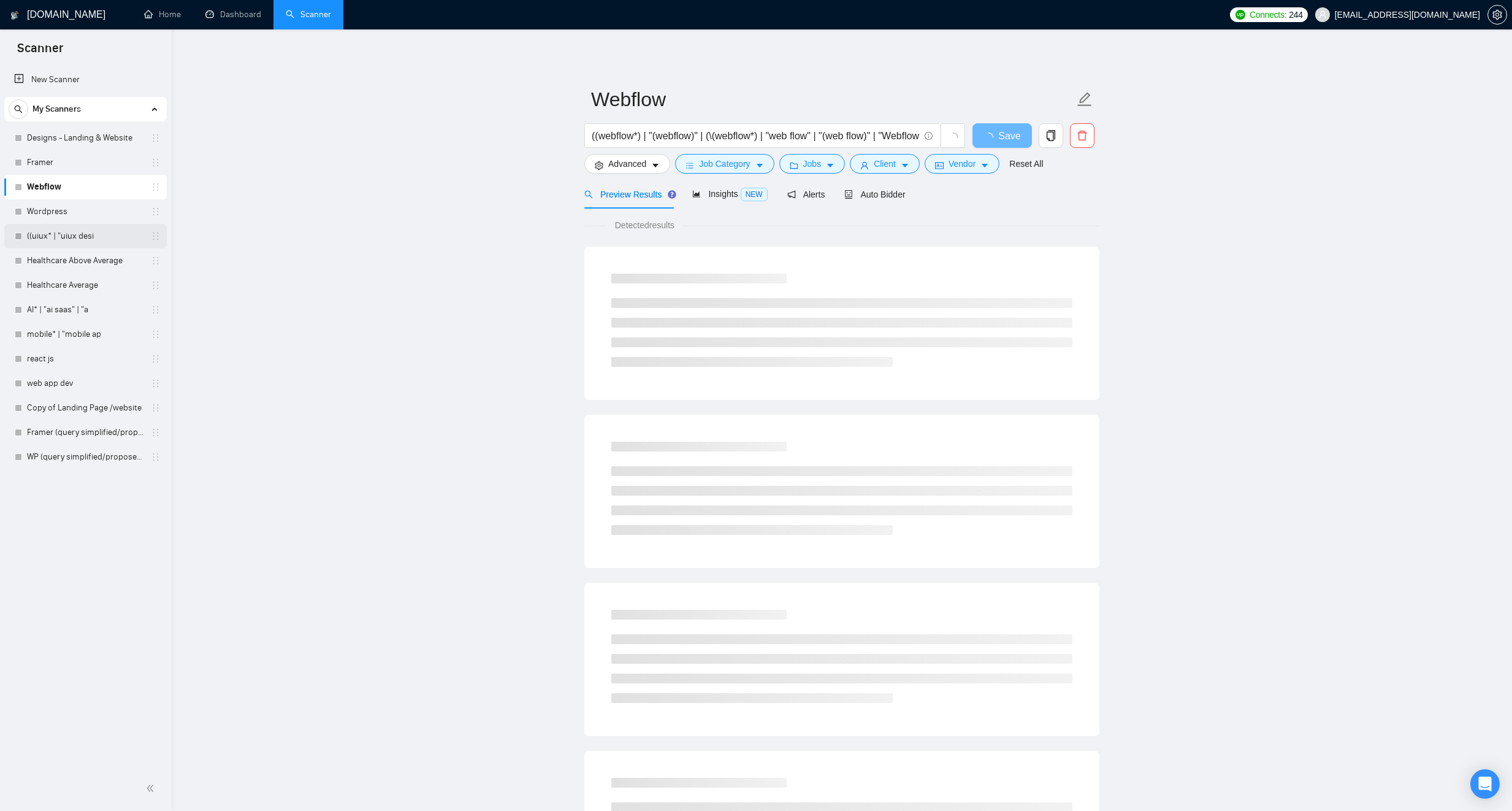
click at [92, 226] on link "((uiux* | "uiux desi" at bounding box center [85, 235] width 117 height 24
click at [94, 219] on link "Wordpress" at bounding box center [85, 211] width 117 height 24
click at [113, 166] on link "Framer" at bounding box center [85, 162] width 117 height 24
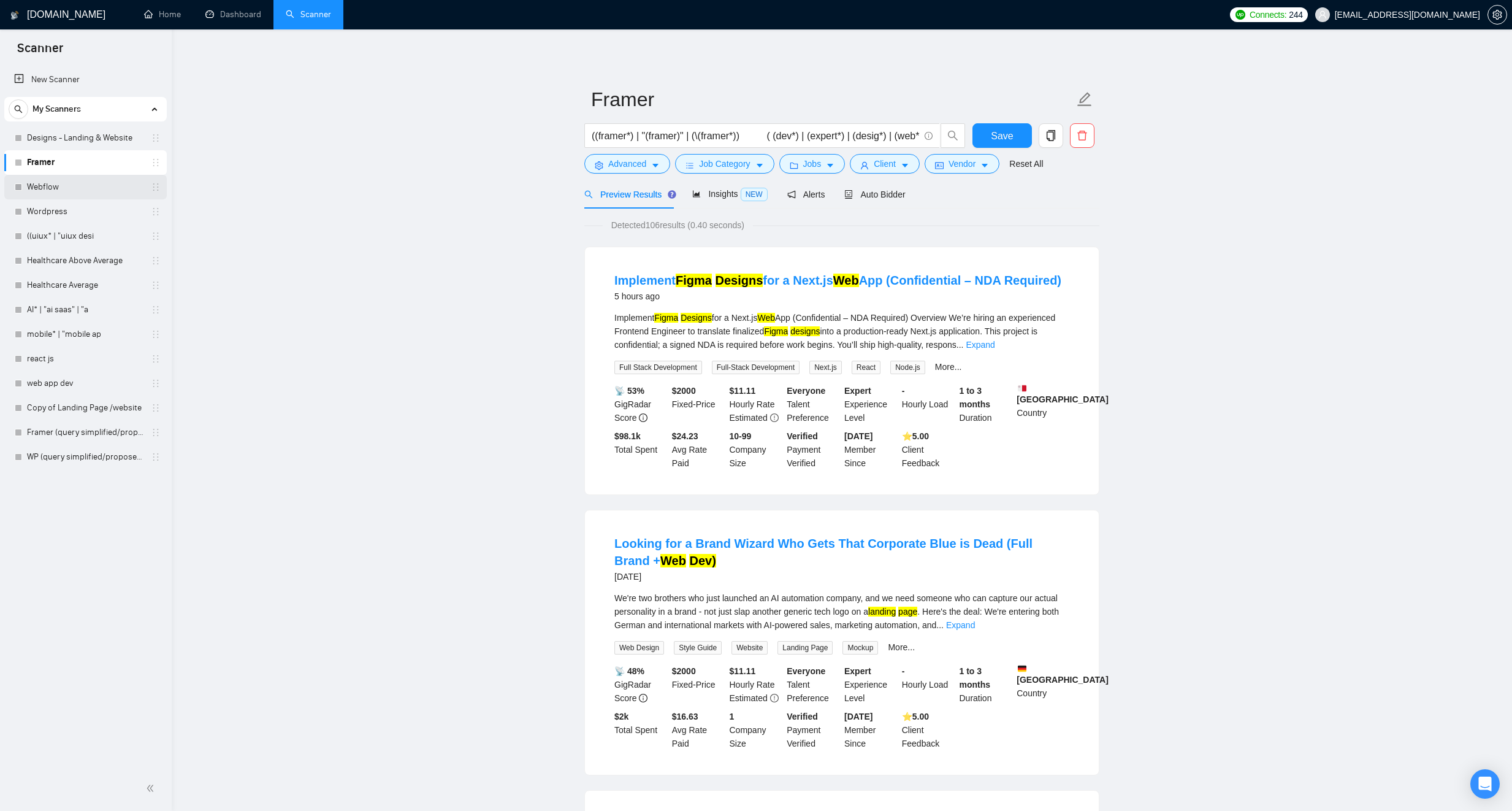
click at [75, 183] on link "Webflow" at bounding box center [85, 187] width 117 height 24
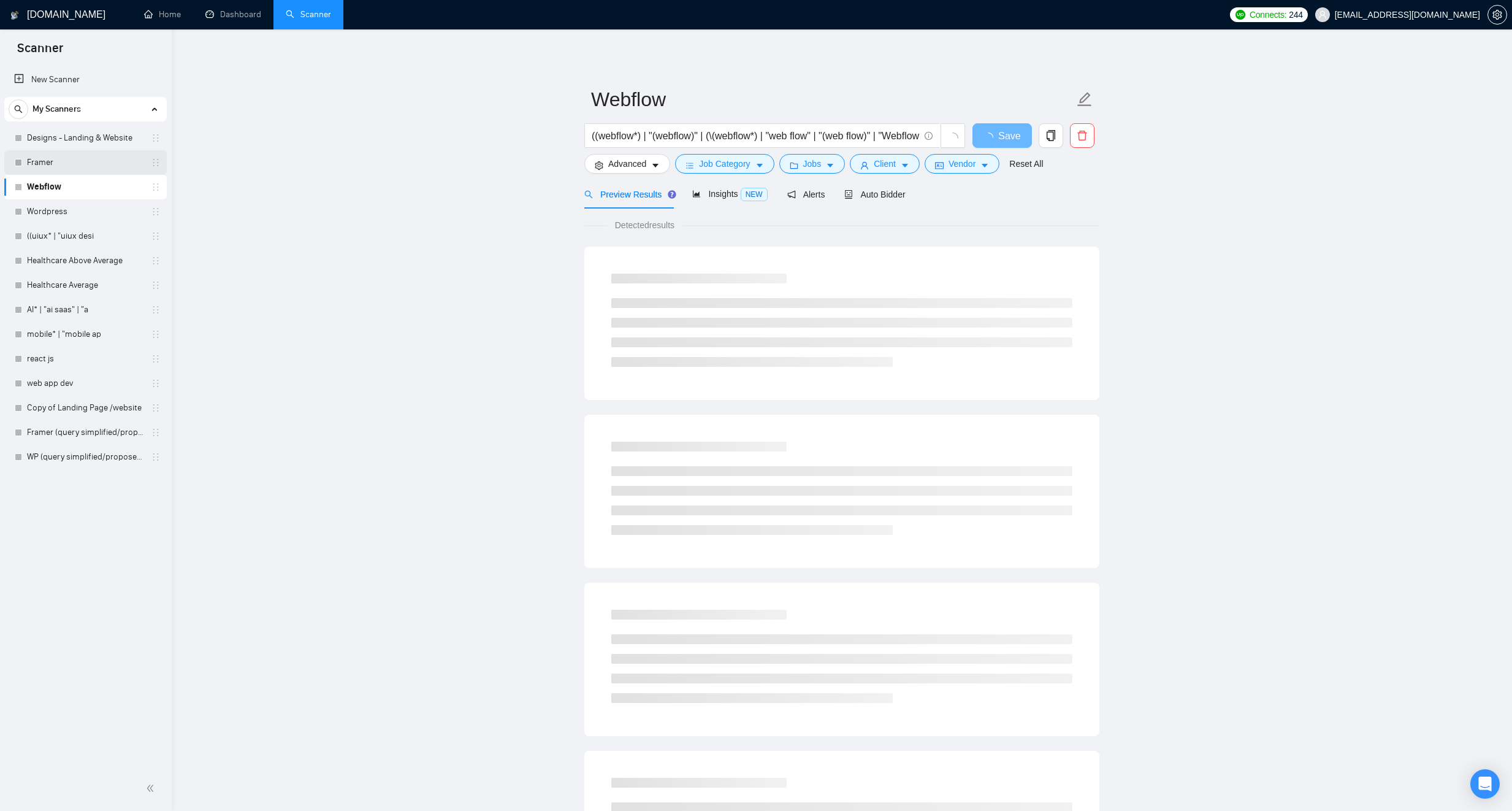
click at [89, 164] on link "Framer" at bounding box center [85, 162] width 117 height 24
